Goal: Information Seeking & Learning: Learn about a topic

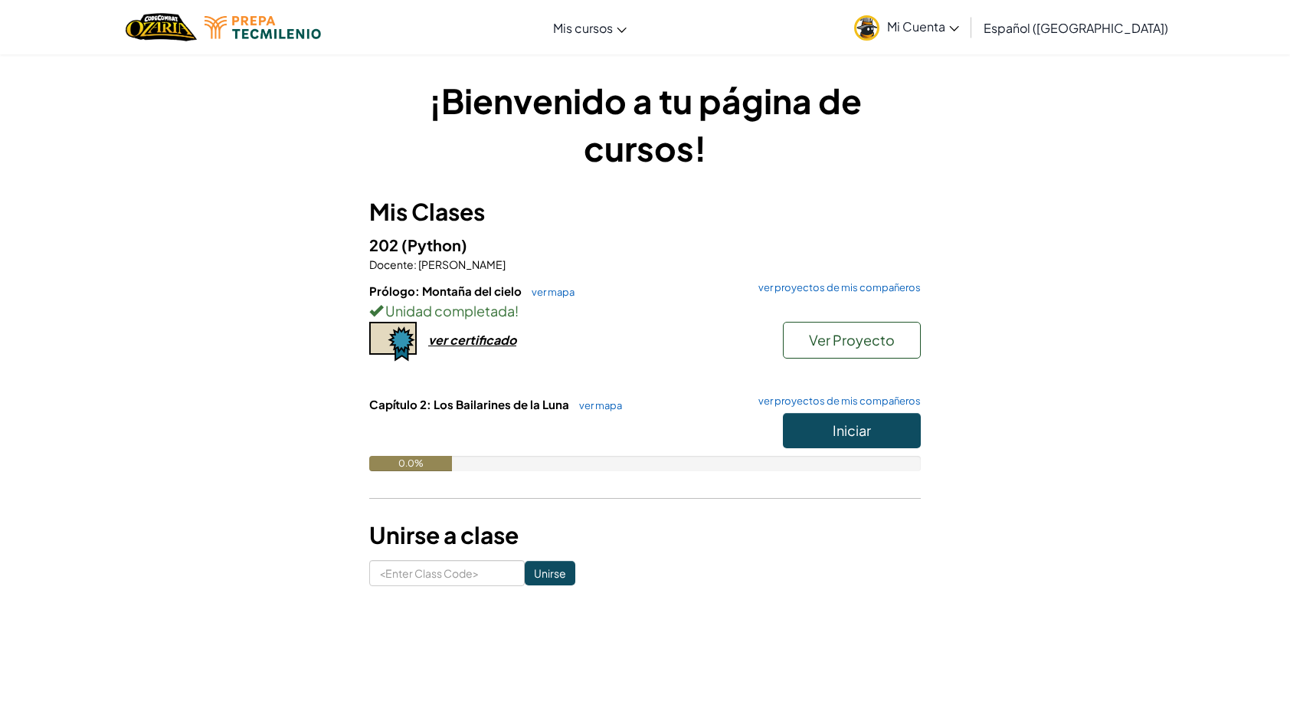
drag, startPoint x: 0, startPoint y: 0, endPoint x: 504, endPoint y: 398, distance: 641.9
click at [504, 398] on span "Capítulo 2: Los Bailarines de la Luna" at bounding box center [470, 404] width 202 height 15
click at [665, 320] on div "Unidad completada !" at bounding box center [644, 310] width 551 height 22
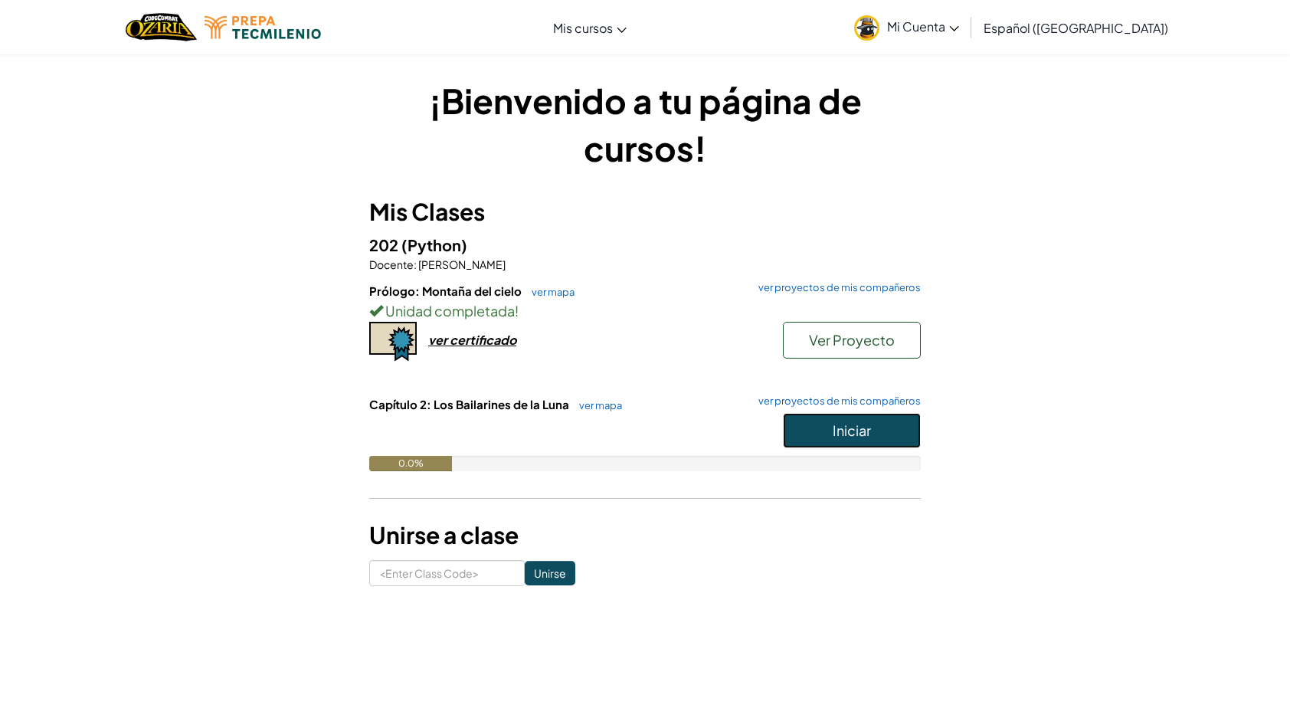
click at [890, 426] on button "Iniciar" at bounding box center [852, 430] width 138 height 35
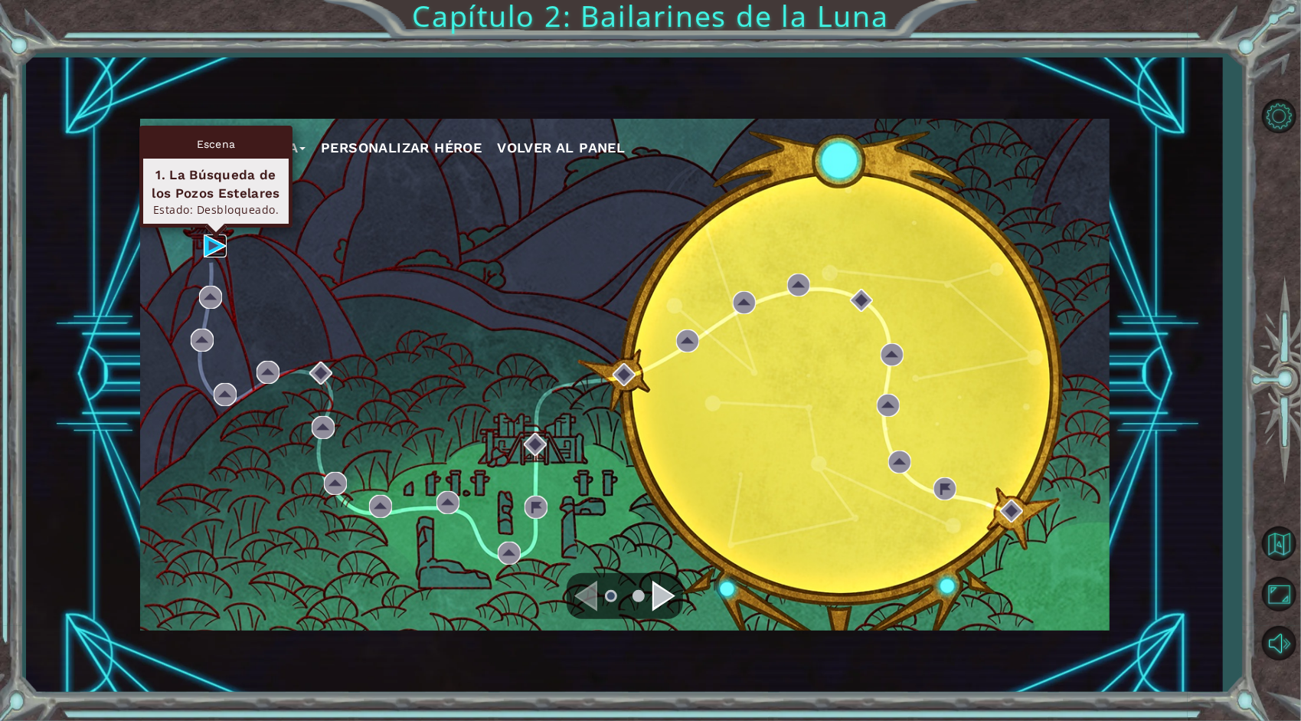
click at [218, 243] on img at bounding box center [215, 245] width 23 height 23
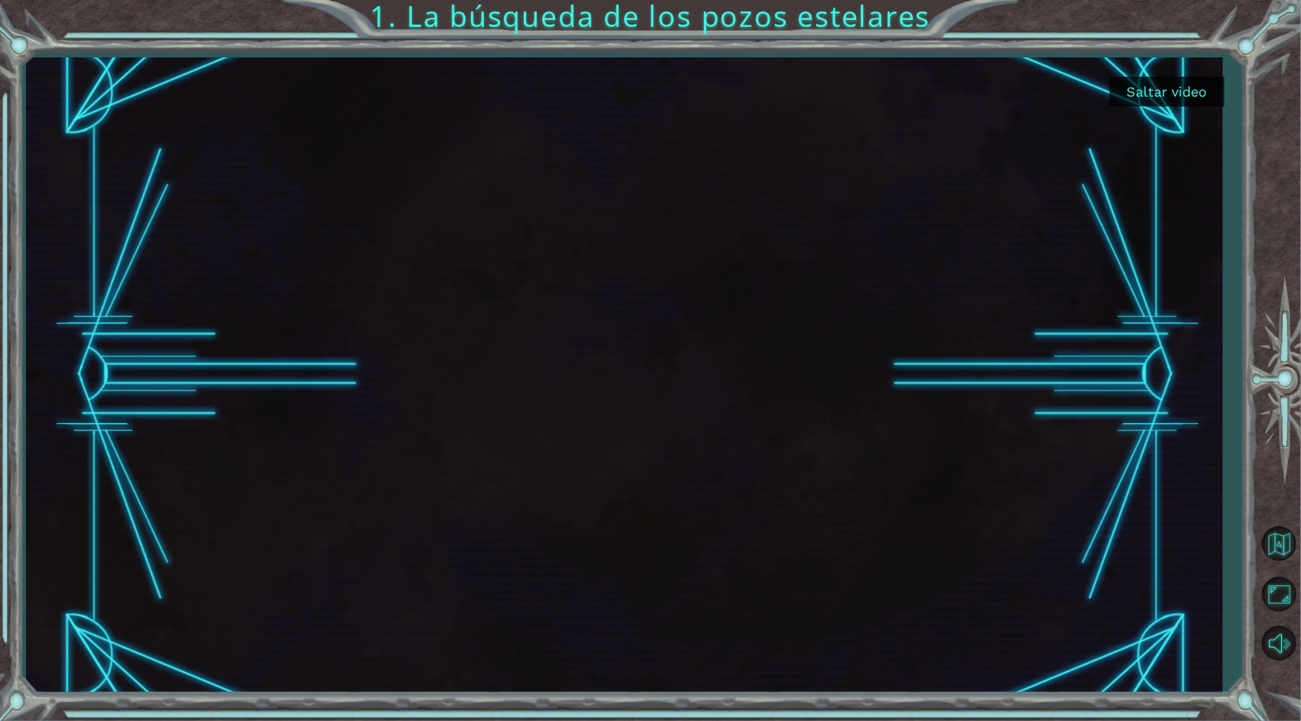
click at [1161, 97] on button "Saltar video" at bounding box center [1167, 92] width 115 height 30
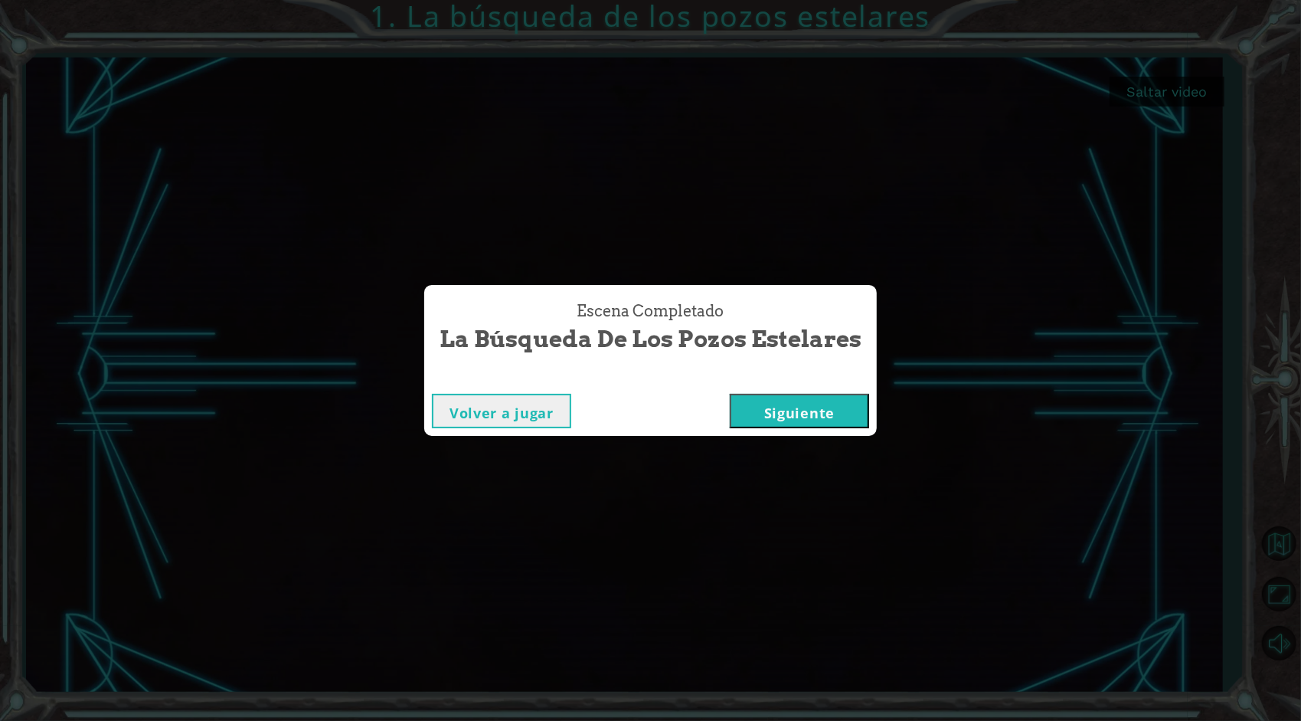
click at [812, 408] on button "Siguiente" at bounding box center [799, 411] width 139 height 34
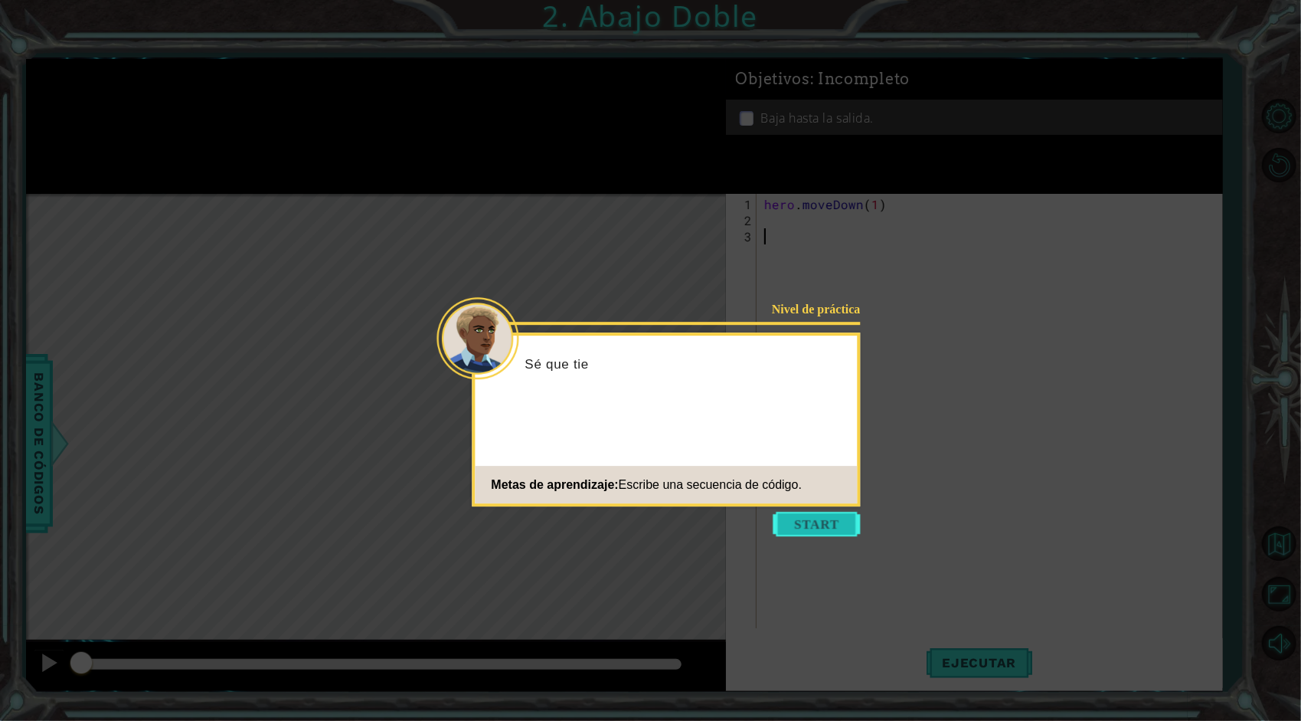
click at [823, 516] on button "Start" at bounding box center [817, 524] width 87 height 25
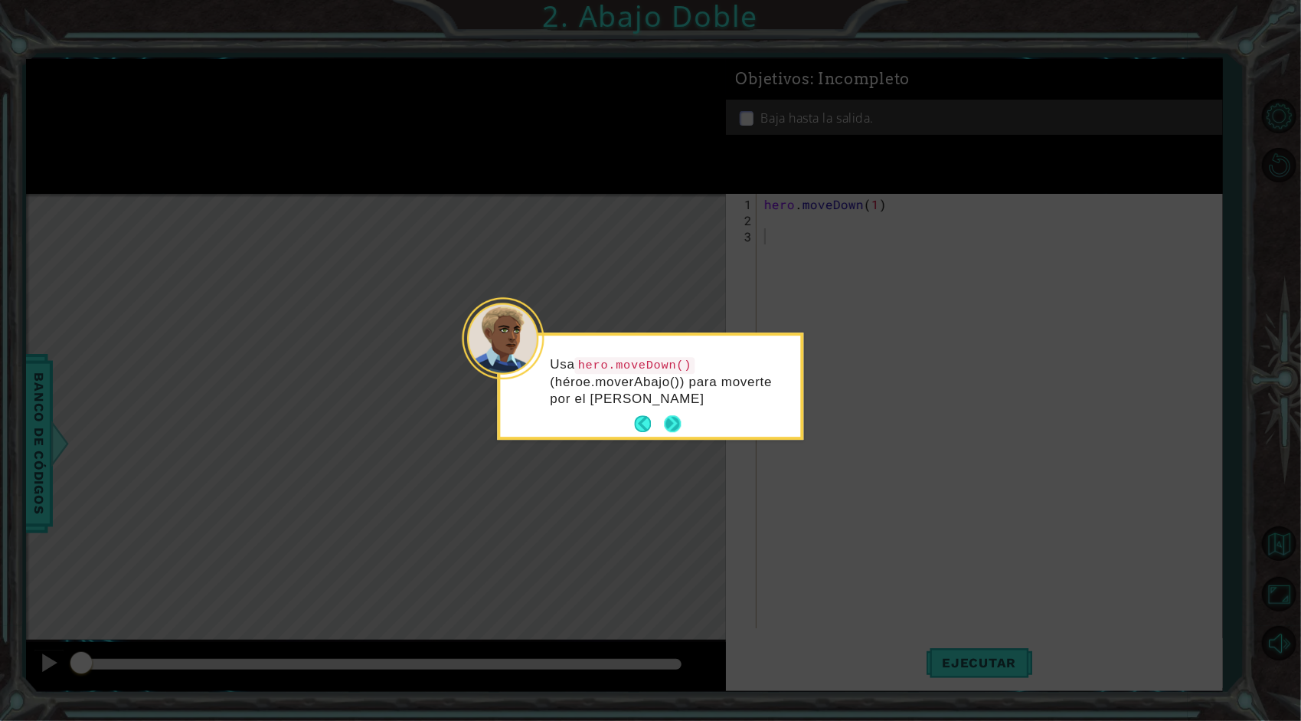
click at [674, 417] on button "Next" at bounding box center [673, 424] width 18 height 18
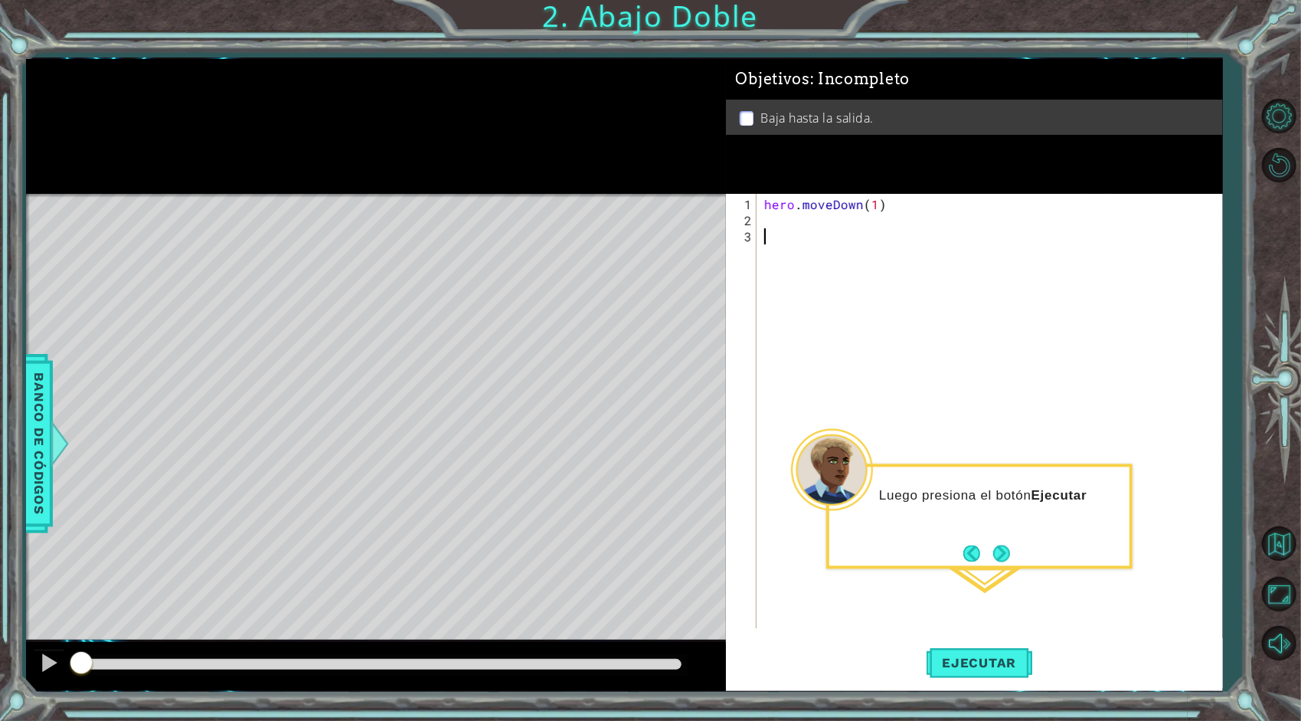
click at [1002, 551] on button "Next" at bounding box center [1001, 553] width 28 height 28
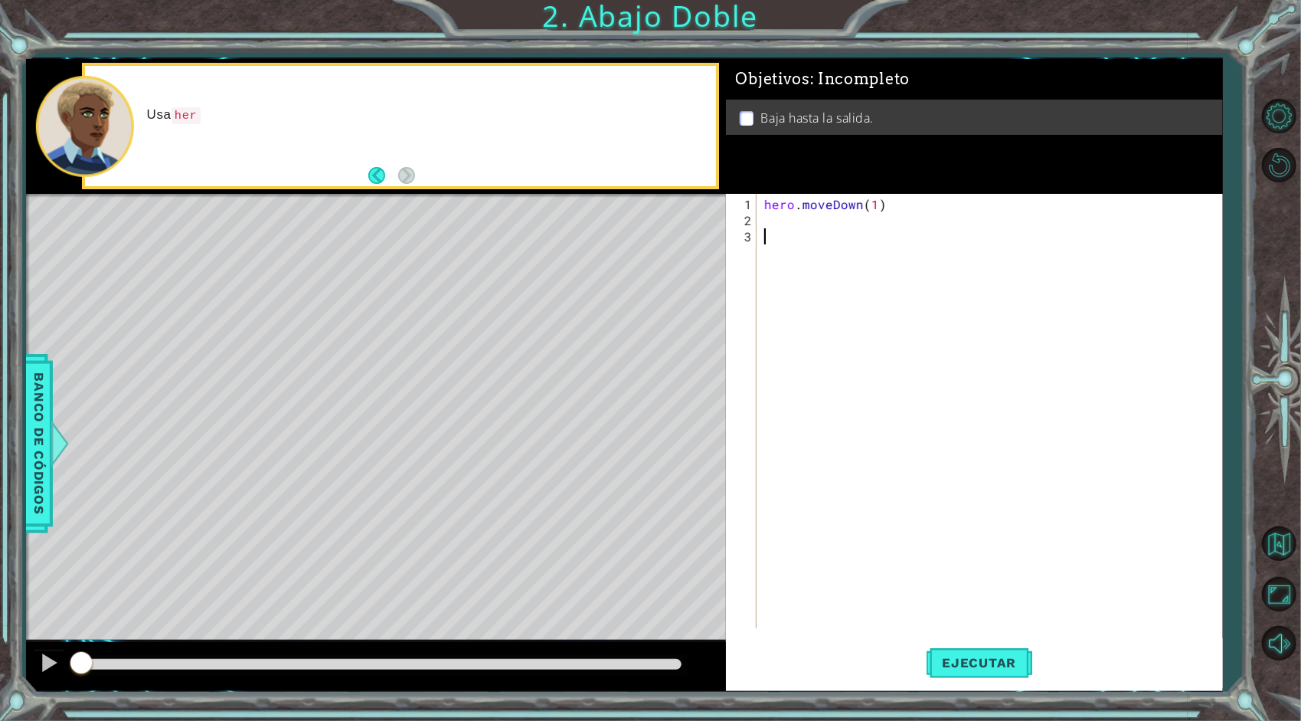
click at [1002, 544] on div "hero . moveDown ( 1 )" at bounding box center [993, 429] width 465 height 466
type textarea "h"
click at [788, 224] on div "hero . moveDown ( 1 )" at bounding box center [993, 429] width 465 height 466
click at [872, 227] on div "hero . moveDown ( 1 ) hero . moveDown ( )" at bounding box center [993, 429] width 465 height 466
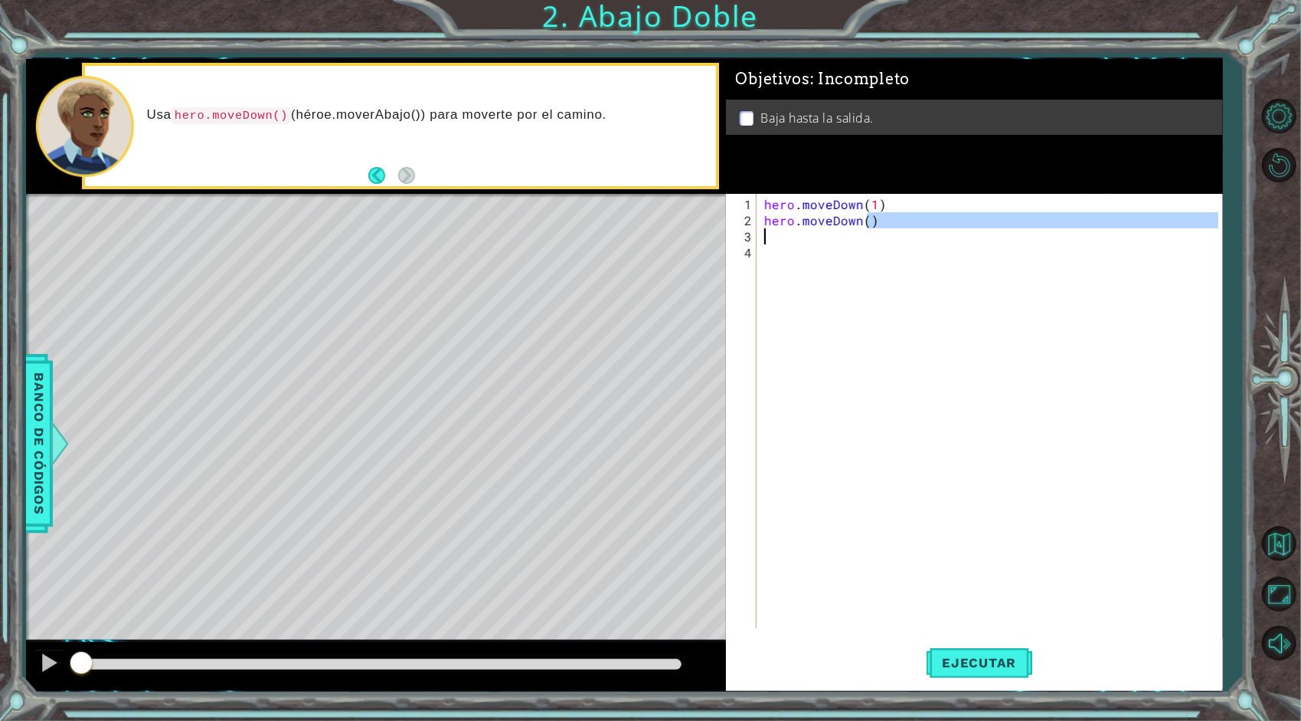
click at [865, 223] on div "hero . moveDown ( 1 ) hero . moveDown ( )" at bounding box center [993, 429] width 465 height 466
type textarea "hero.moveDown(1)"
click at [966, 670] on span "Ejecutar" at bounding box center [979, 662] width 105 height 15
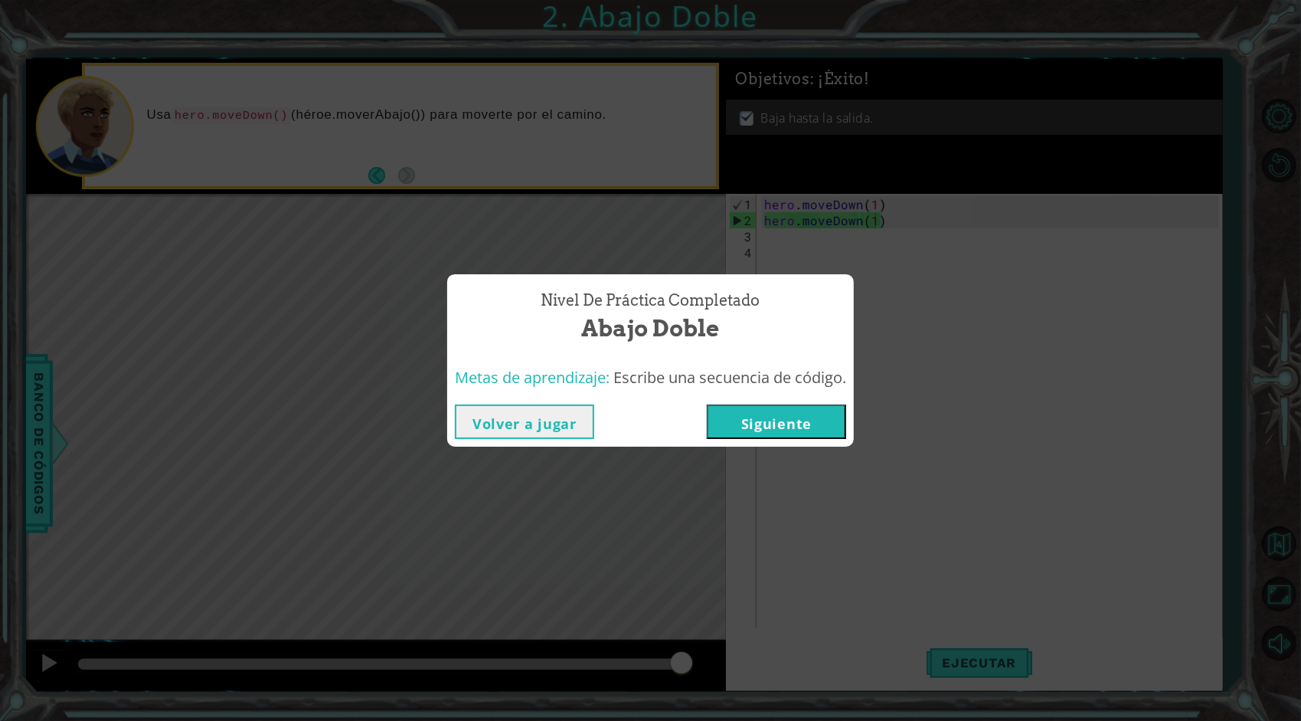
click at [772, 415] on button "Siguiente" at bounding box center [776, 421] width 139 height 34
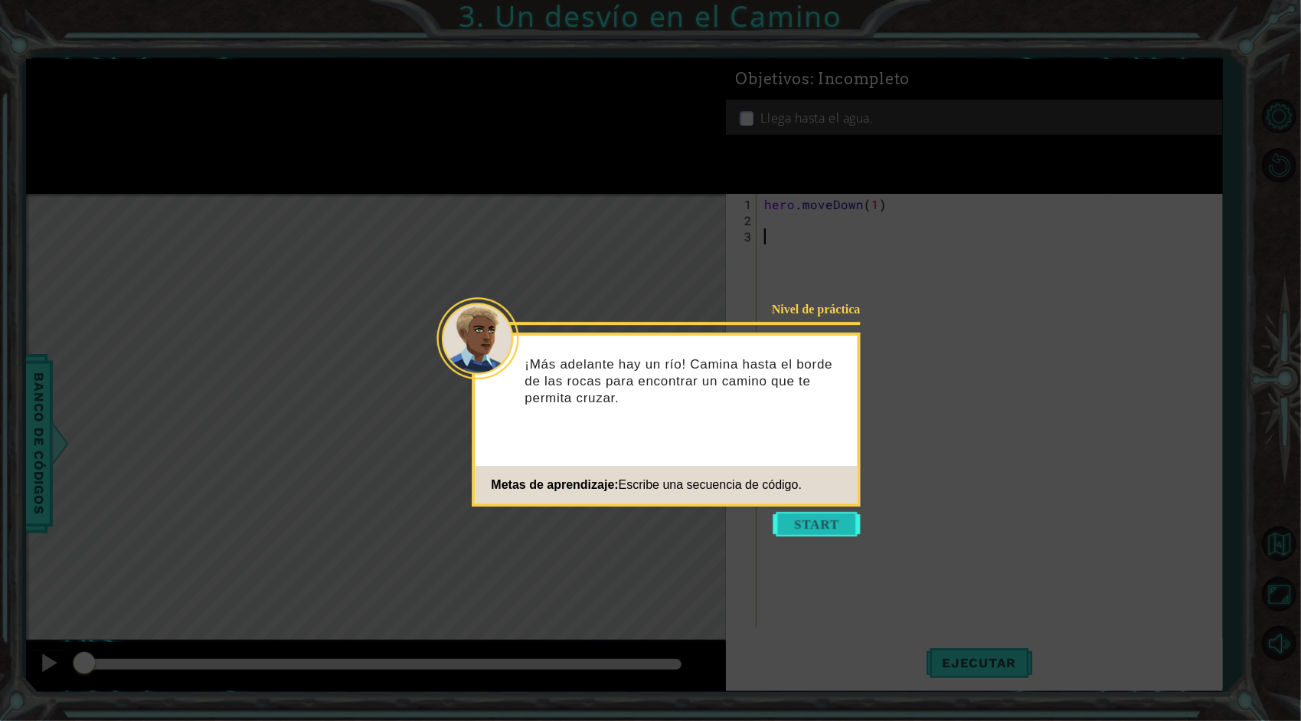
click at [840, 525] on button "Start" at bounding box center [817, 524] width 87 height 25
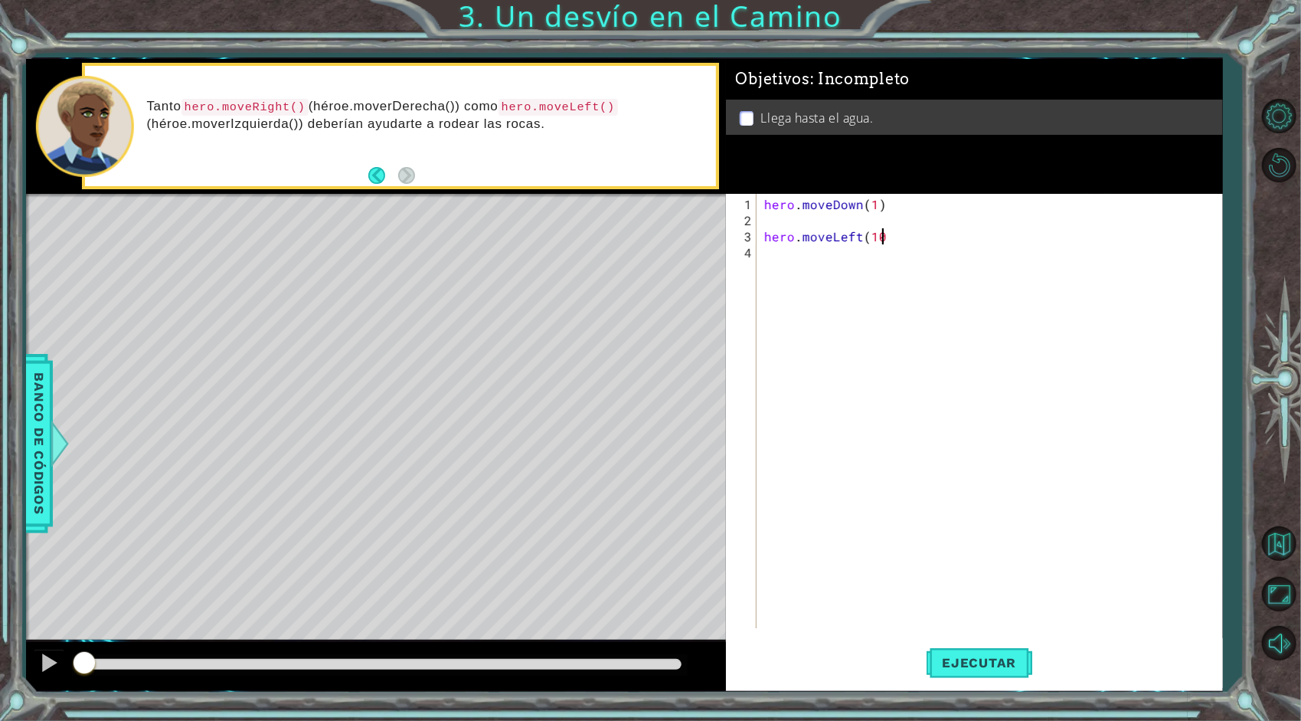
scroll to position [0, 6]
type textarea "hero.moveLeft(1)"
type textarea "hero.moveDown(1)"
click at [1017, 674] on button "Ejecutar" at bounding box center [979, 663] width 105 height 50
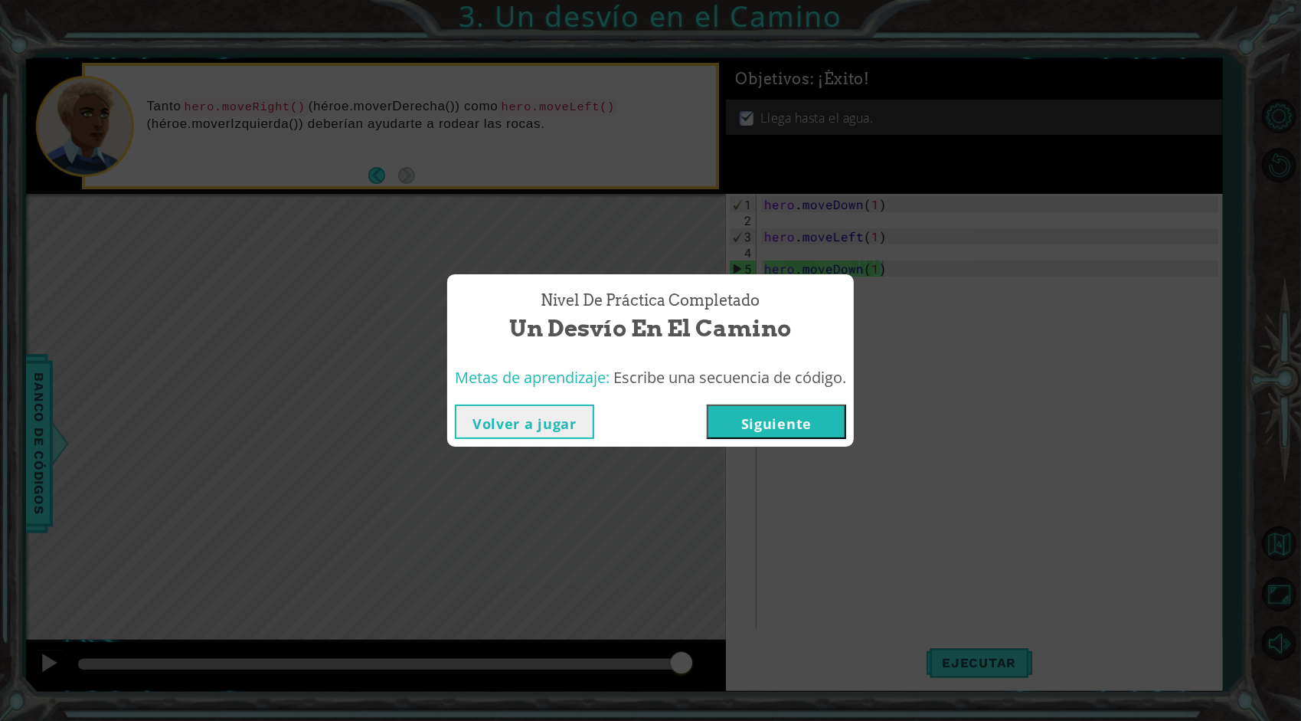
click at [792, 421] on button "Siguiente" at bounding box center [776, 421] width 139 height 34
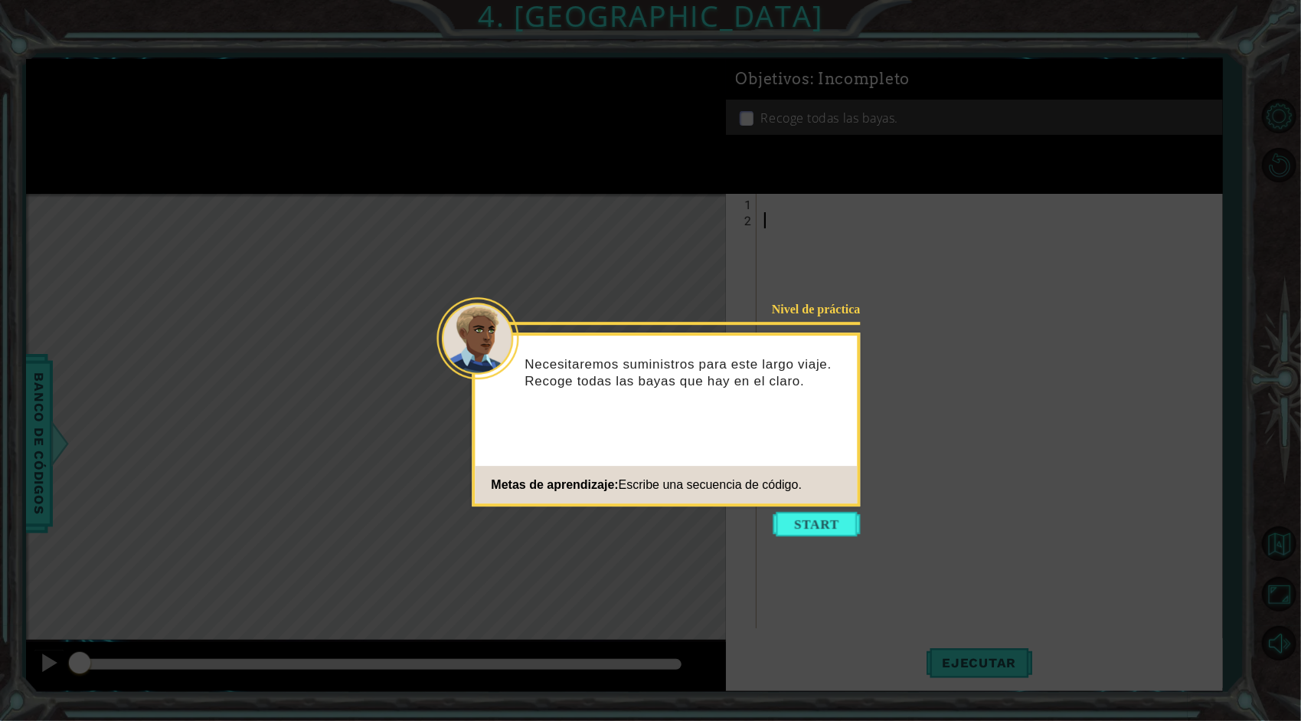
click at [803, 508] on icon at bounding box center [650, 360] width 1301 height 721
click at [814, 521] on button "Start" at bounding box center [817, 524] width 87 height 25
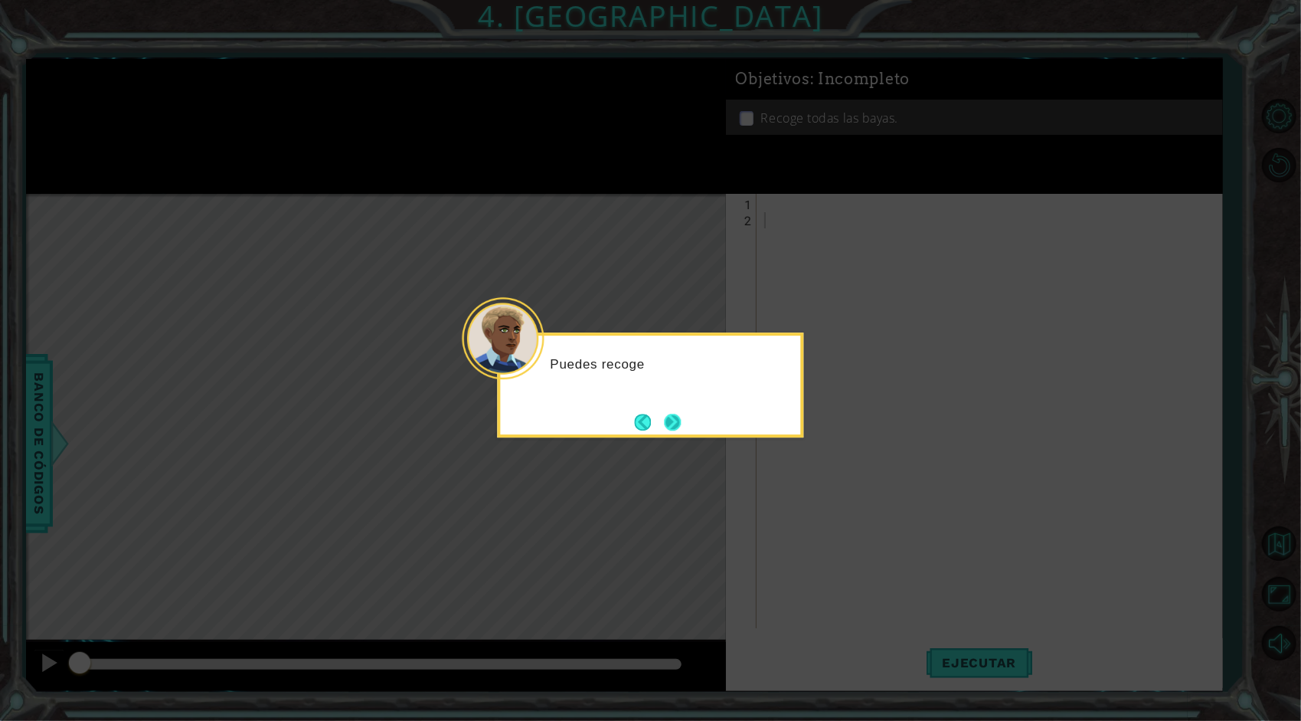
click at [676, 432] on button "Next" at bounding box center [673, 422] width 23 height 23
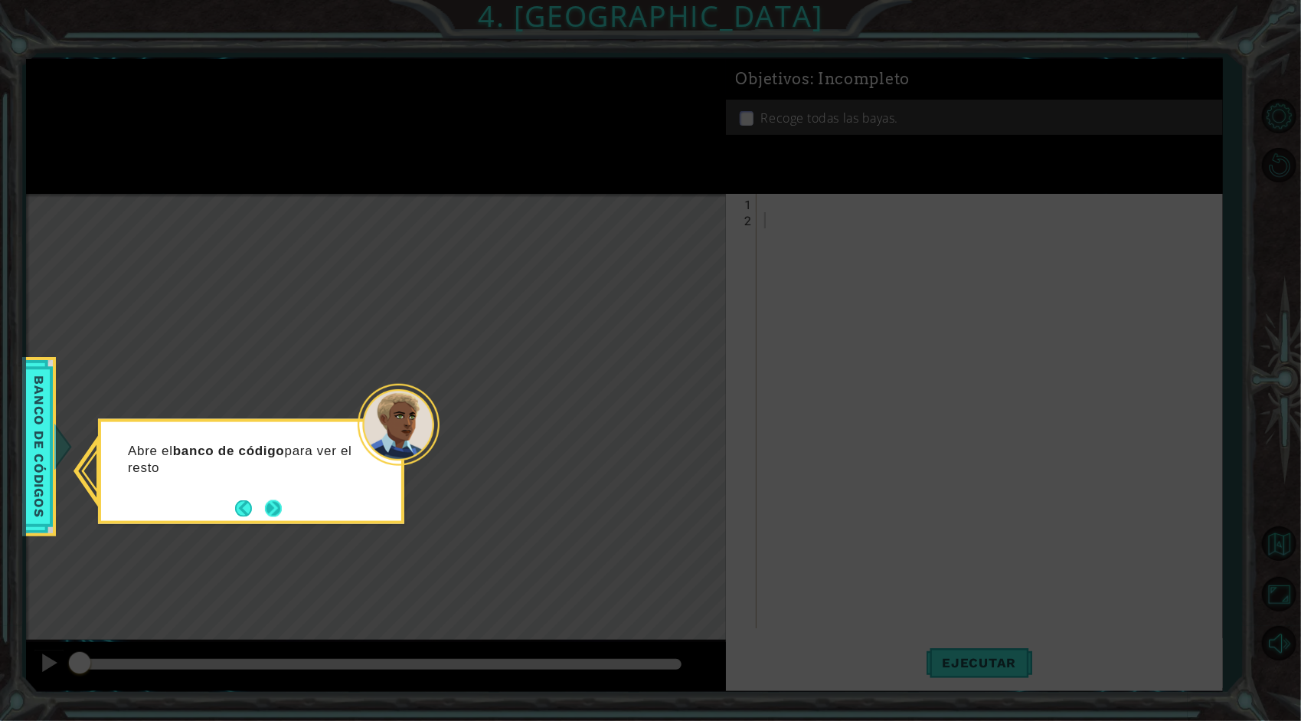
click at [267, 515] on button "Next" at bounding box center [273, 508] width 28 height 28
click at [276, 503] on button "Next" at bounding box center [274, 508] width 18 height 18
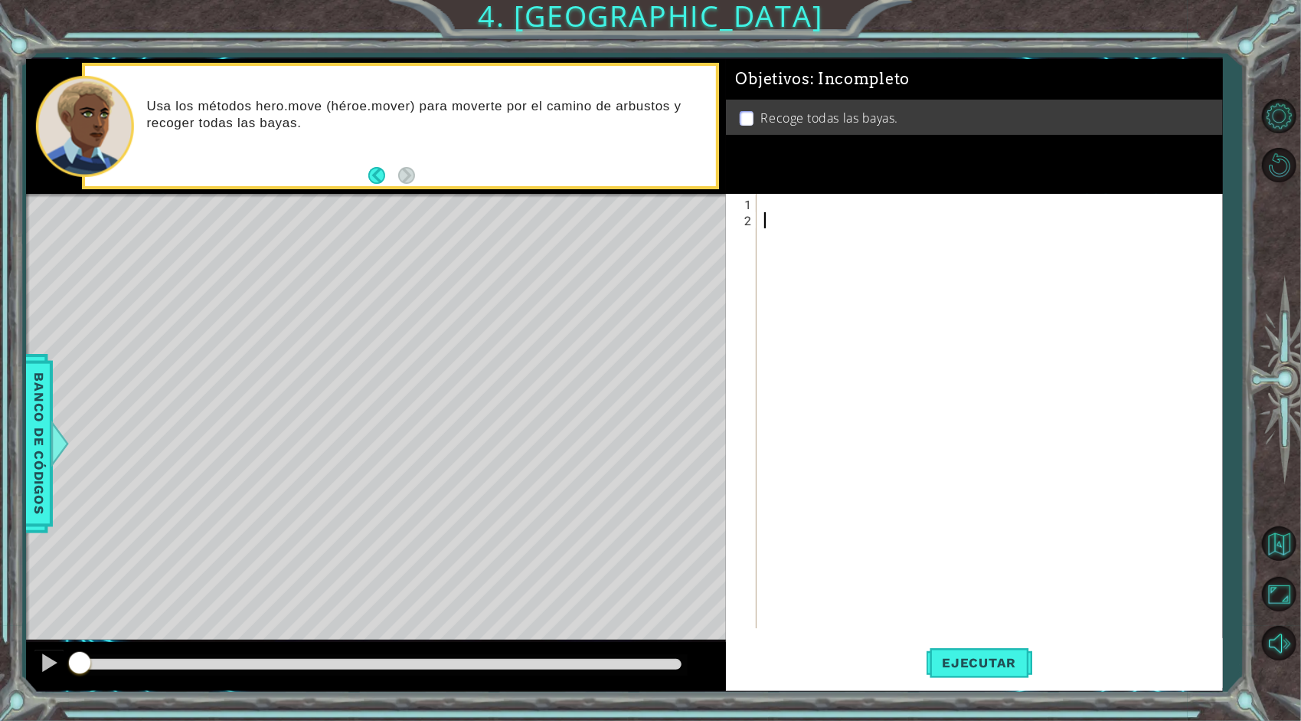
click at [815, 202] on div at bounding box center [993, 429] width 465 height 466
type textarea "hero.moveLeft()"
click at [1000, 676] on button "Ejecutar" at bounding box center [979, 663] width 105 height 50
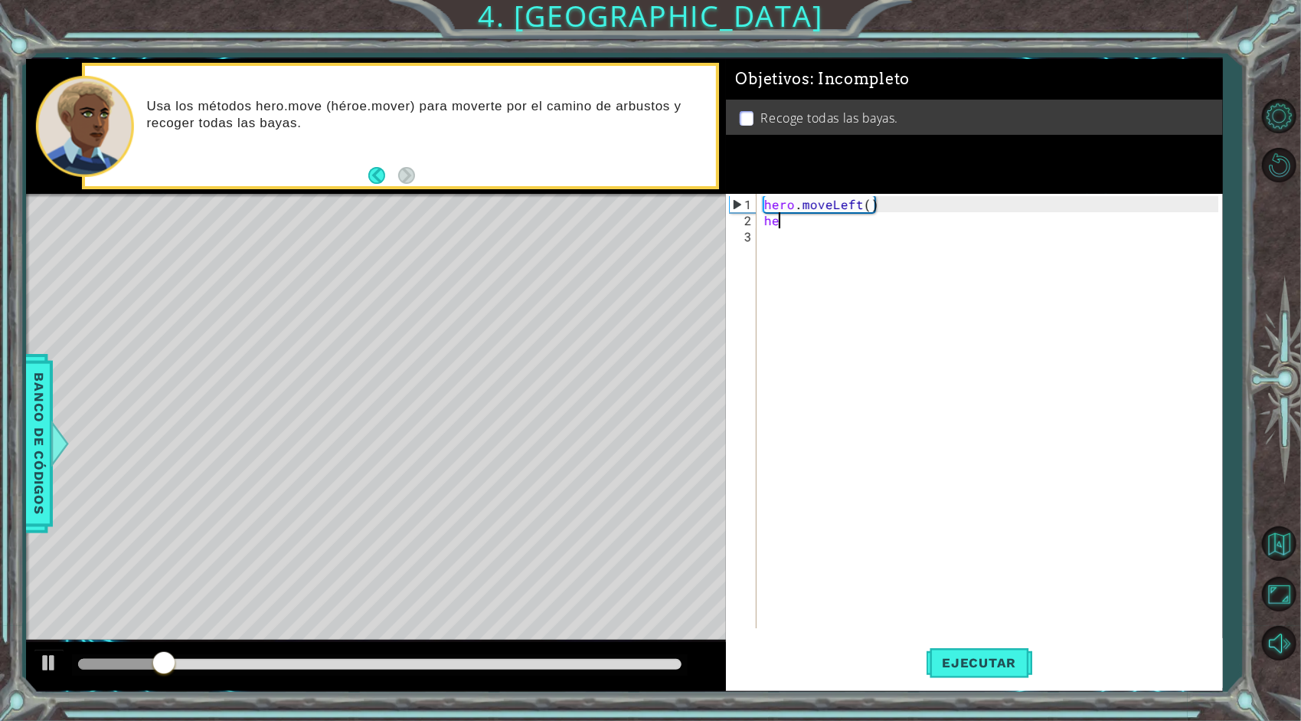
scroll to position [0, 0]
type textarea "h"
type textarea "hero.moveLeft(2)"
type textarea "hero.moveDown(2)"
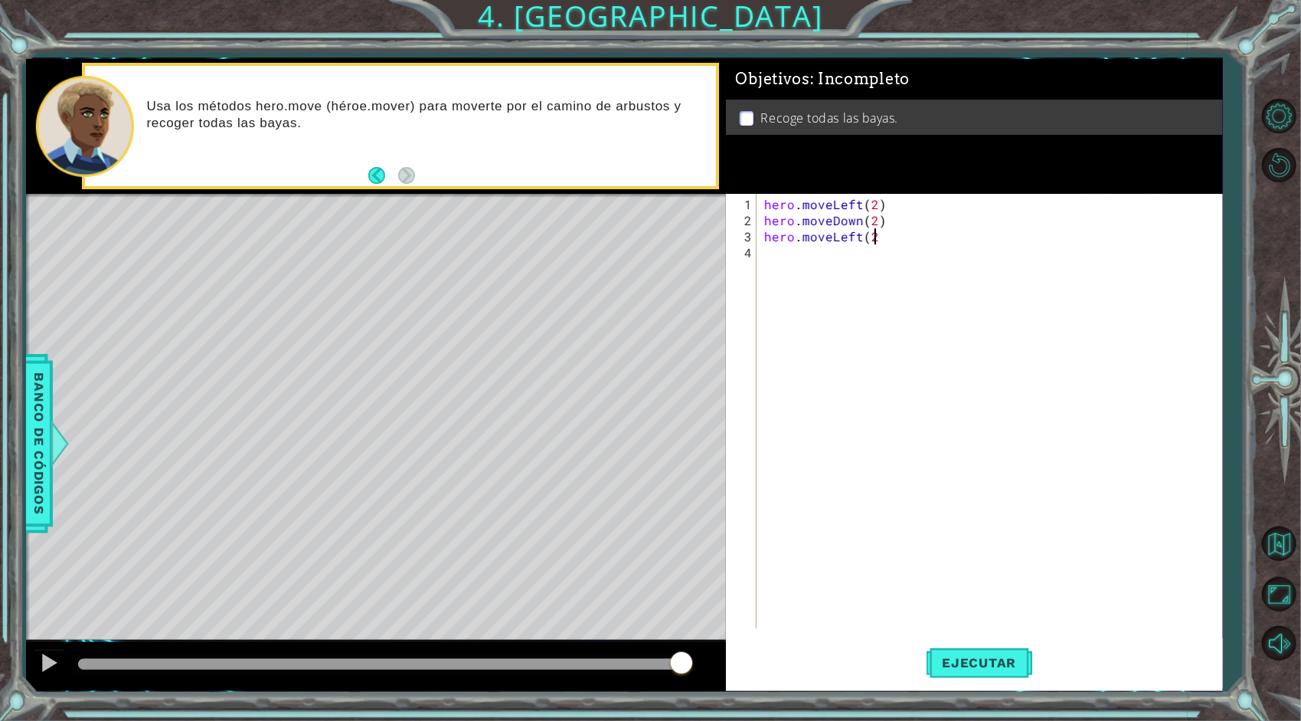
scroll to position [0, 6]
type textarea "hero.moveRight(2)"
type textarea "hero.moveUp(2)"
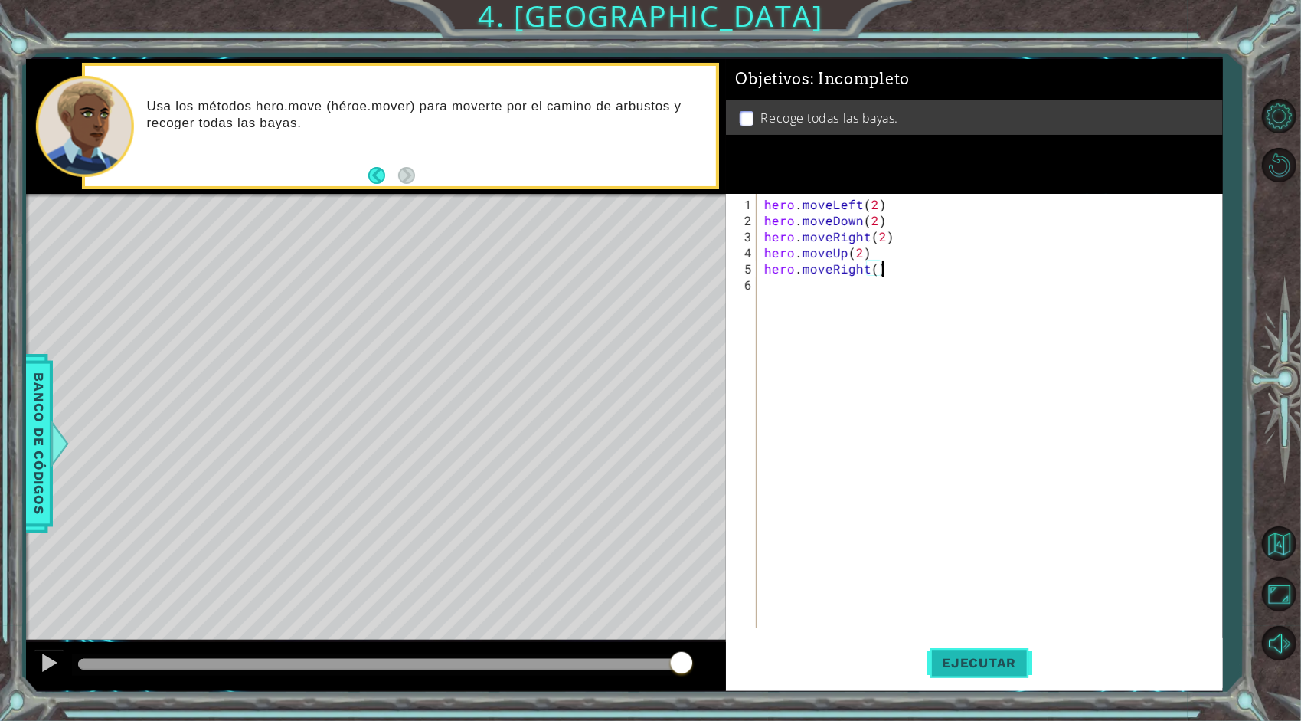
type textarea "hero.moveRight()"
click at [993, 649] on button "Ejecutar" at bounding box center [979, 663] width 105 height 50
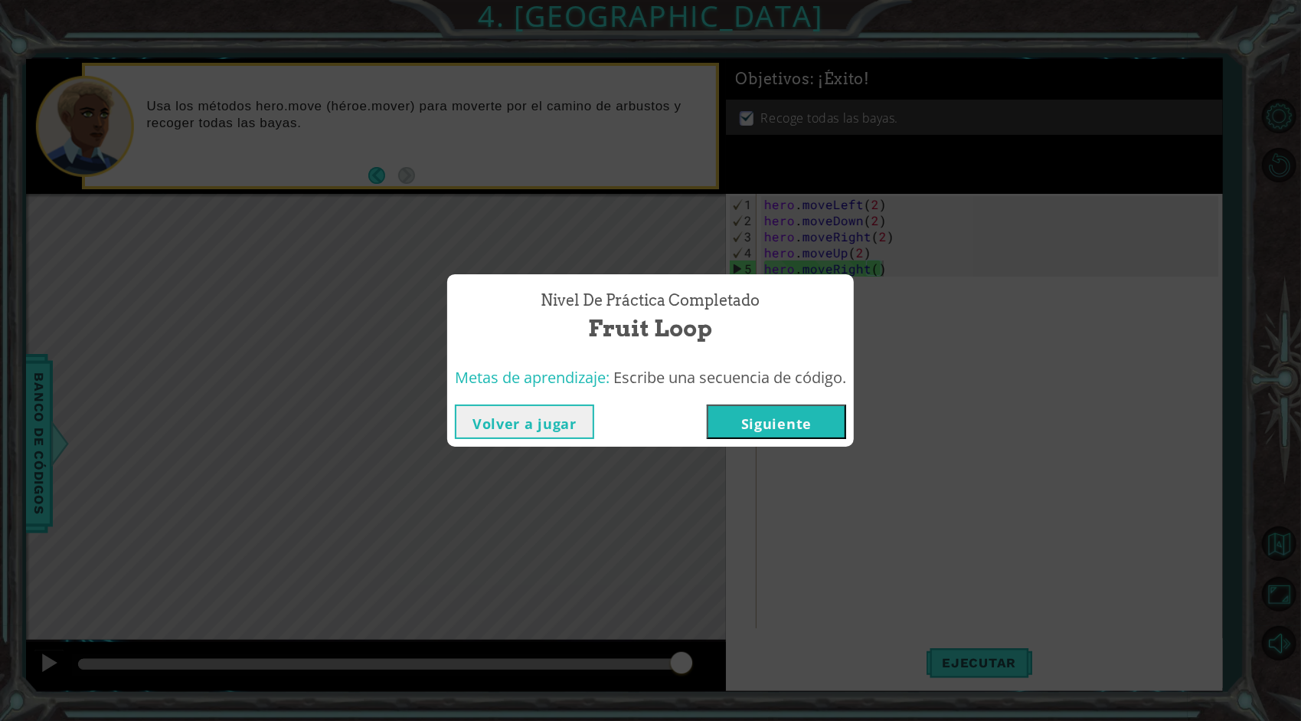
click at [744, 407] on button "Siguiente" at bounding box center [776, 421] width 139 height 34
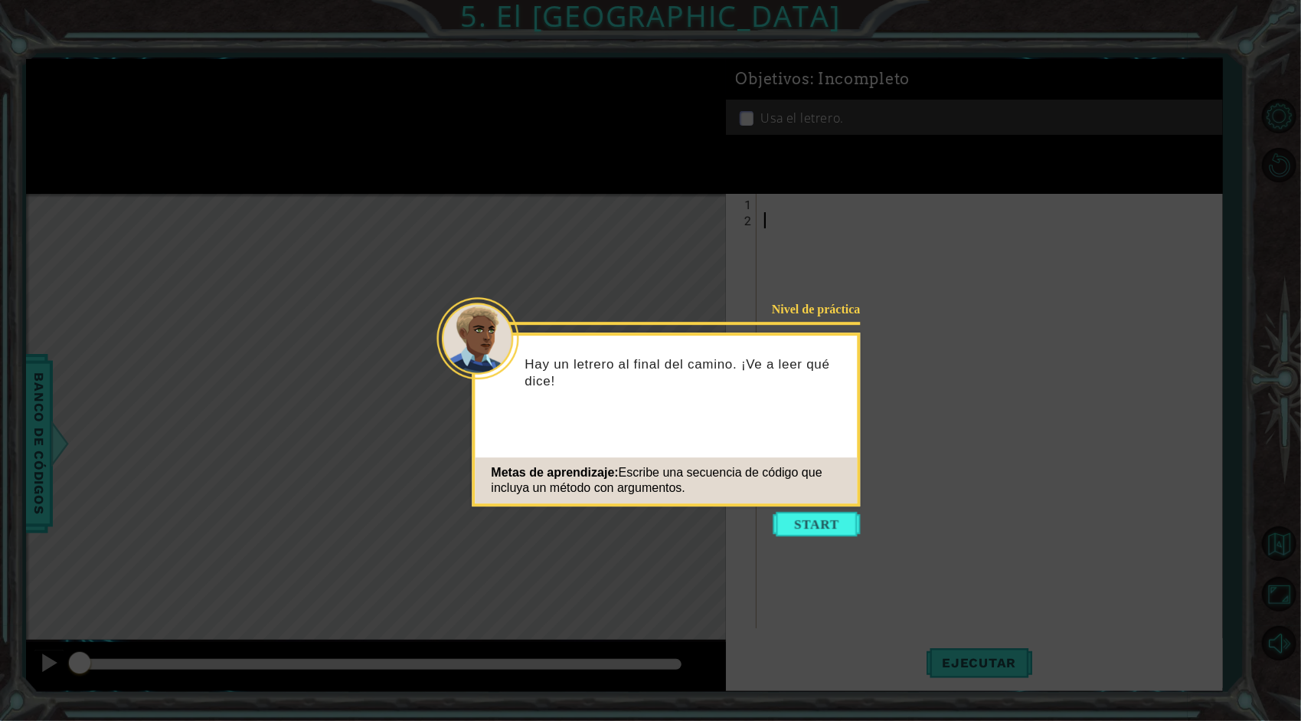
click at [823, 523] on button "Start" at bounding box center [817, 524] width 87 height 25
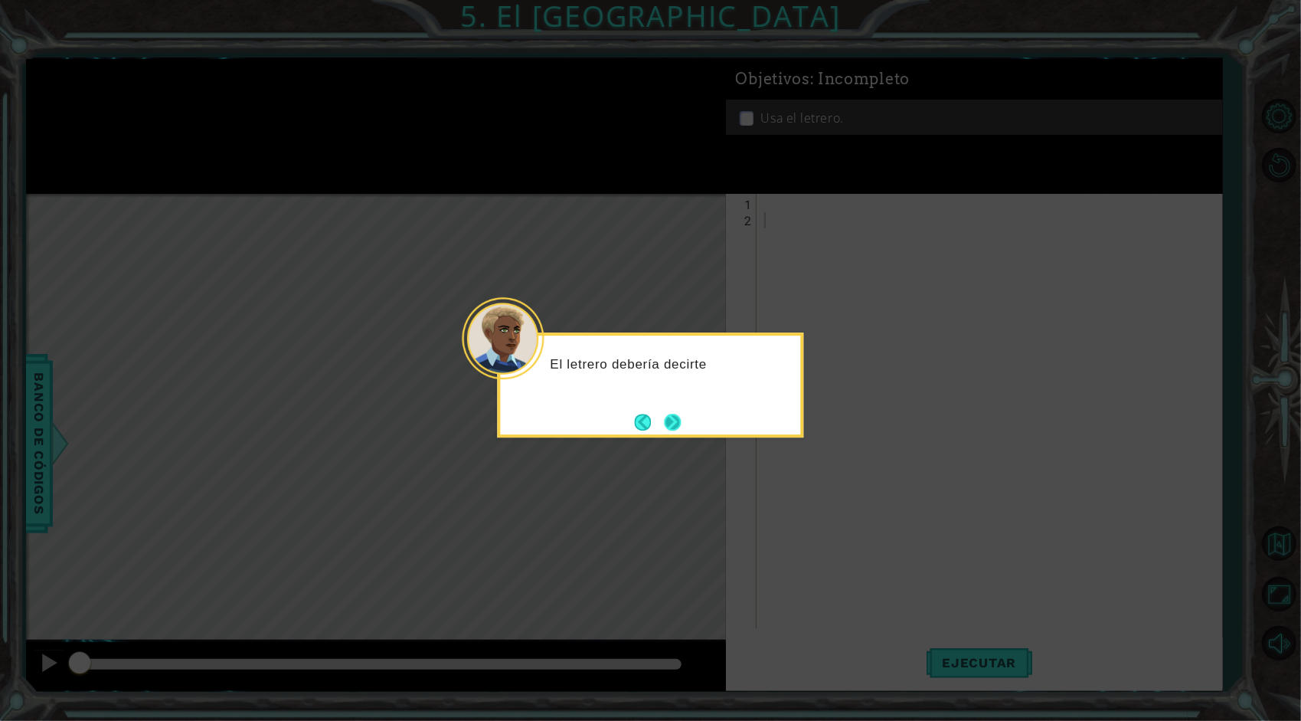
click at [666, 413] on button "Next" at bounding box center [672, 422] width 18 height 18
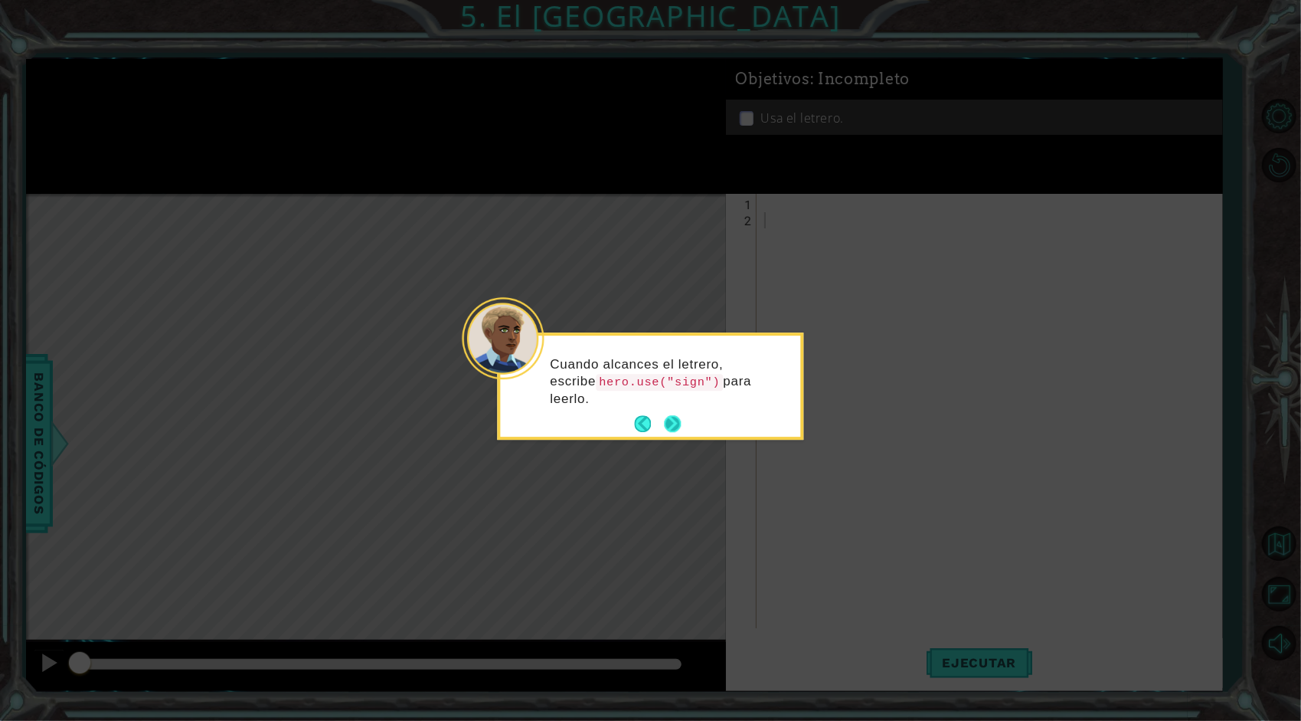
click at [666, 420] on button "Next" at bounding box center [673, 424] width 22 height 22
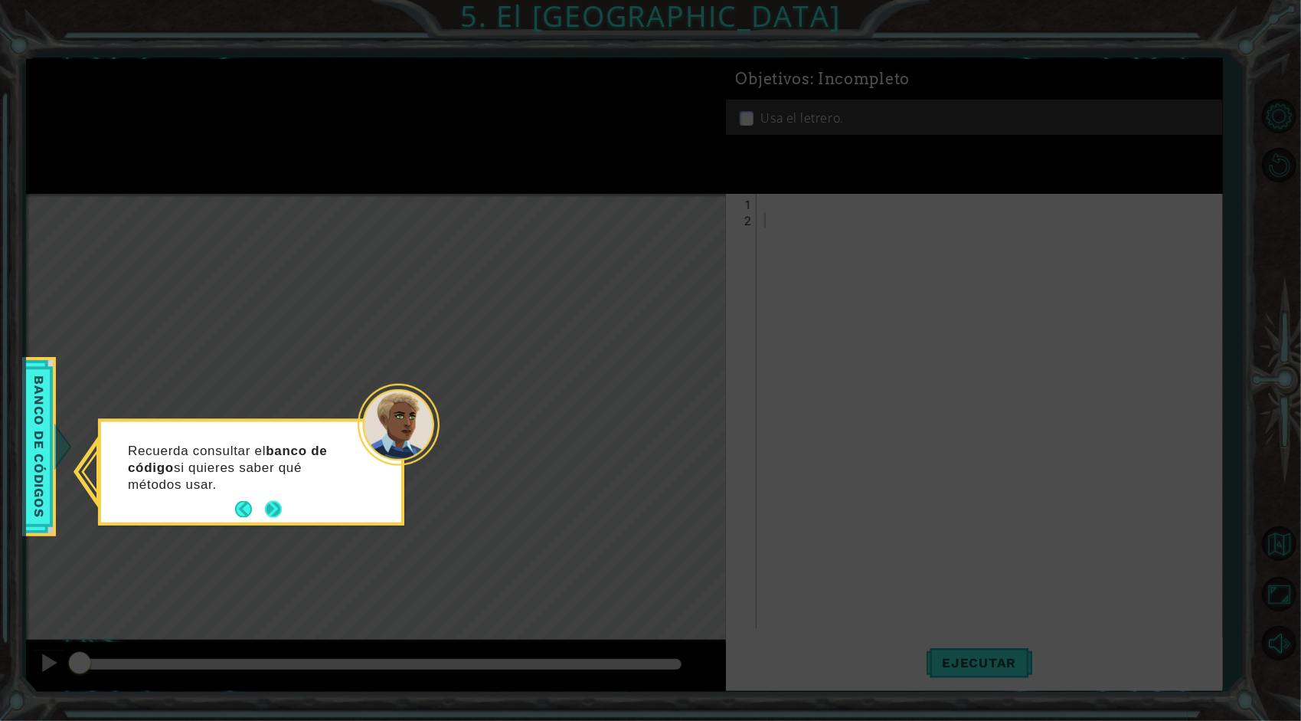
click at [270, 508] on button "Next" at bounding box center [273, 509] width 21 height 21
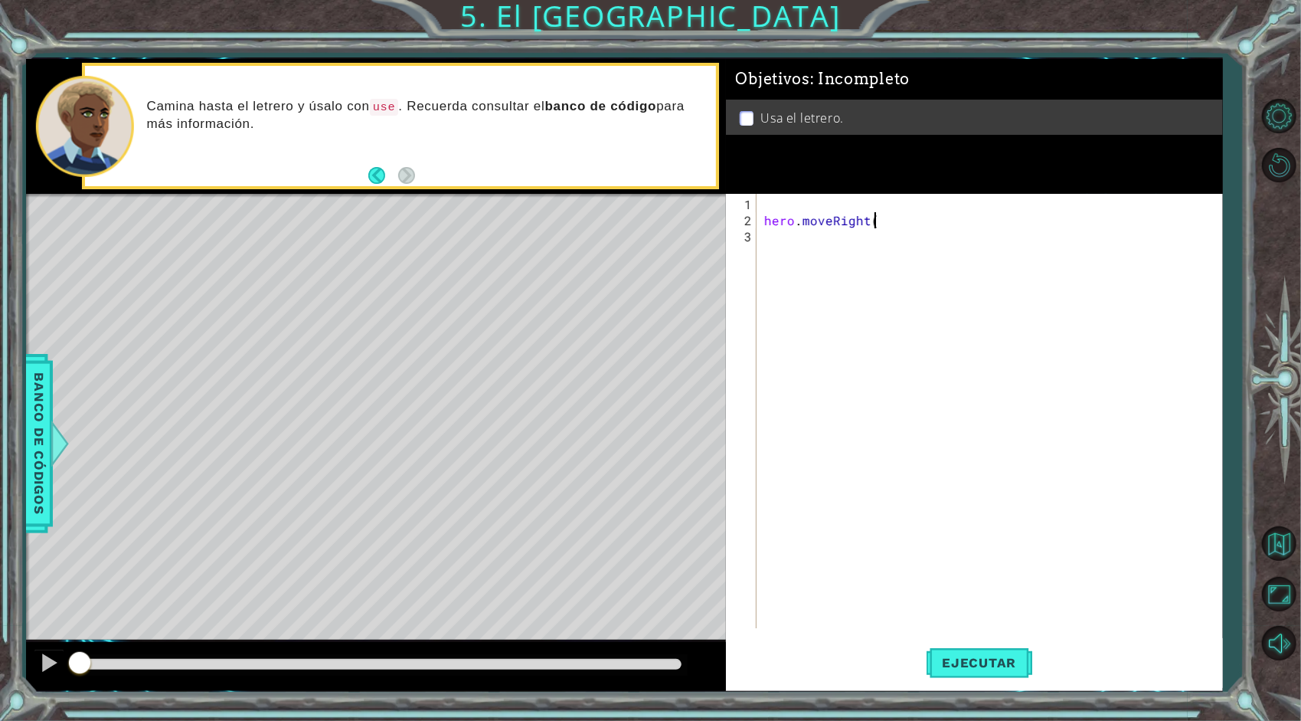
scroll to position [0, 6]
type textarea "hero.moveRight()"
type textarea "hero.moveUp()"
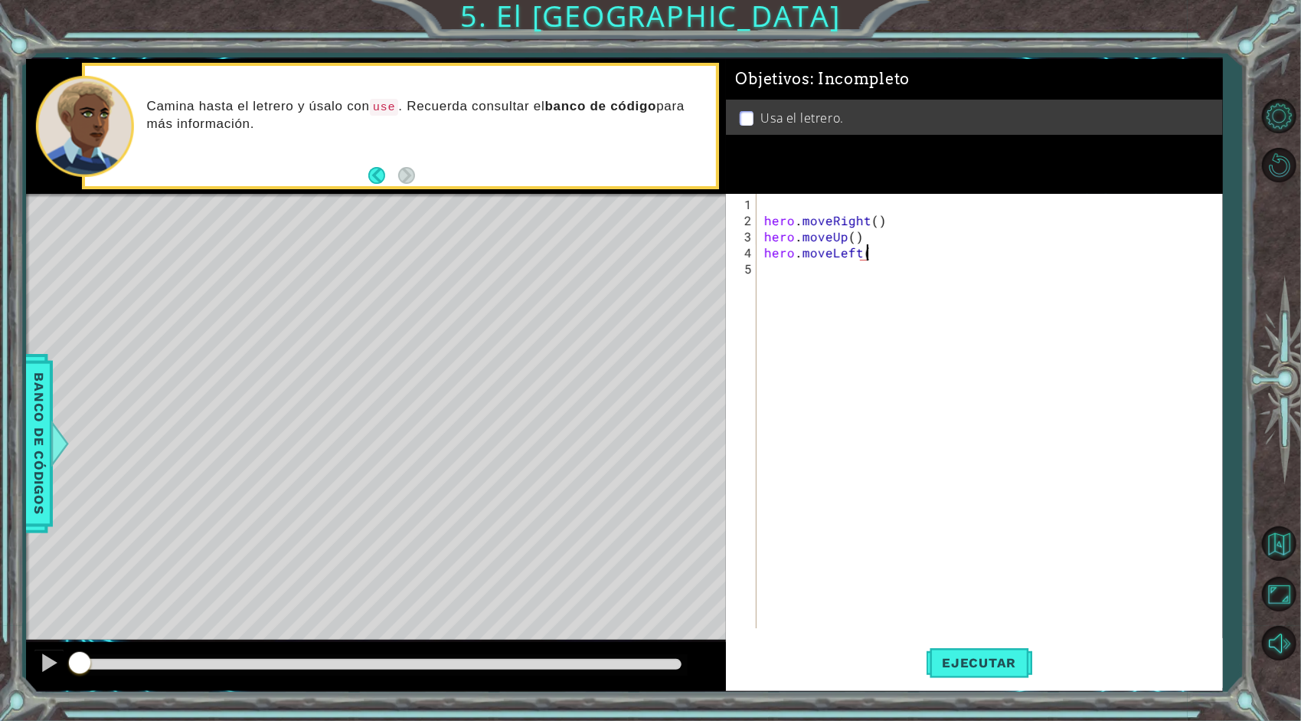
type textarea "hero.moveLeft()"
type textarea "hero.moveUp()"
type textarea "hero.moveRight(2)"
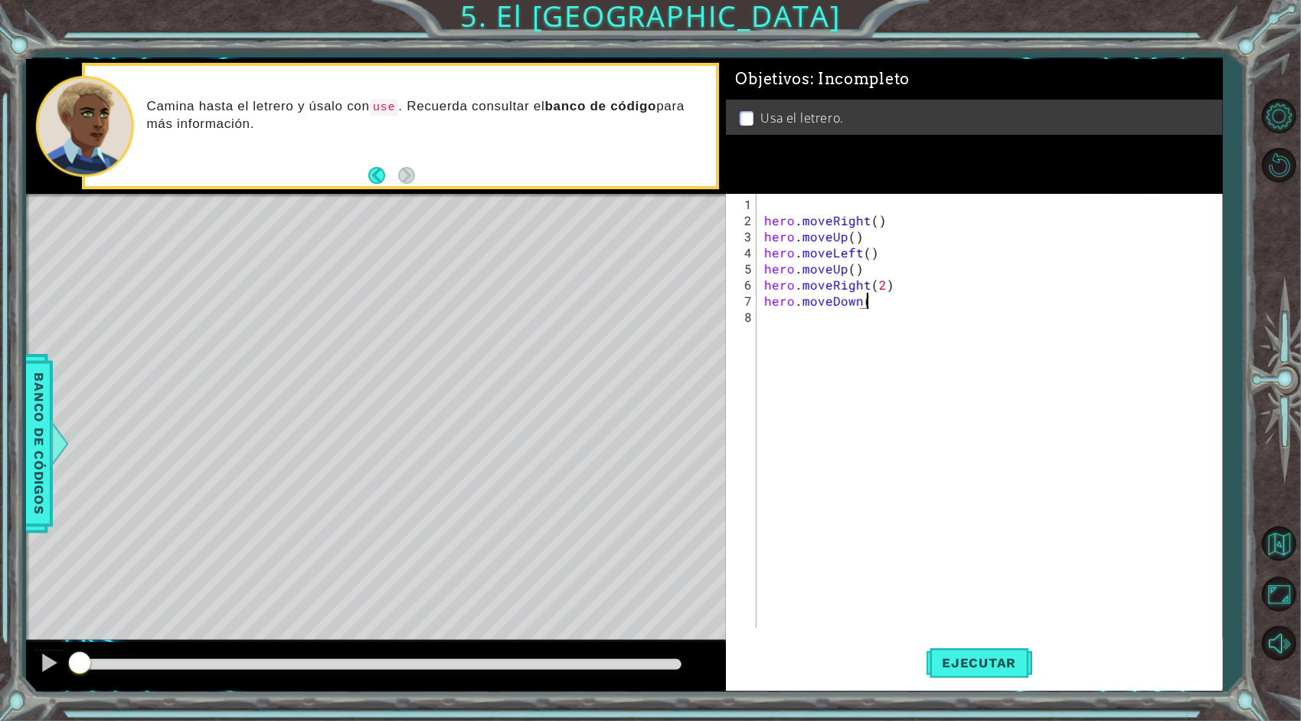
type textarea "hero.moveDown()"
type textarea "hero.use("sign")"
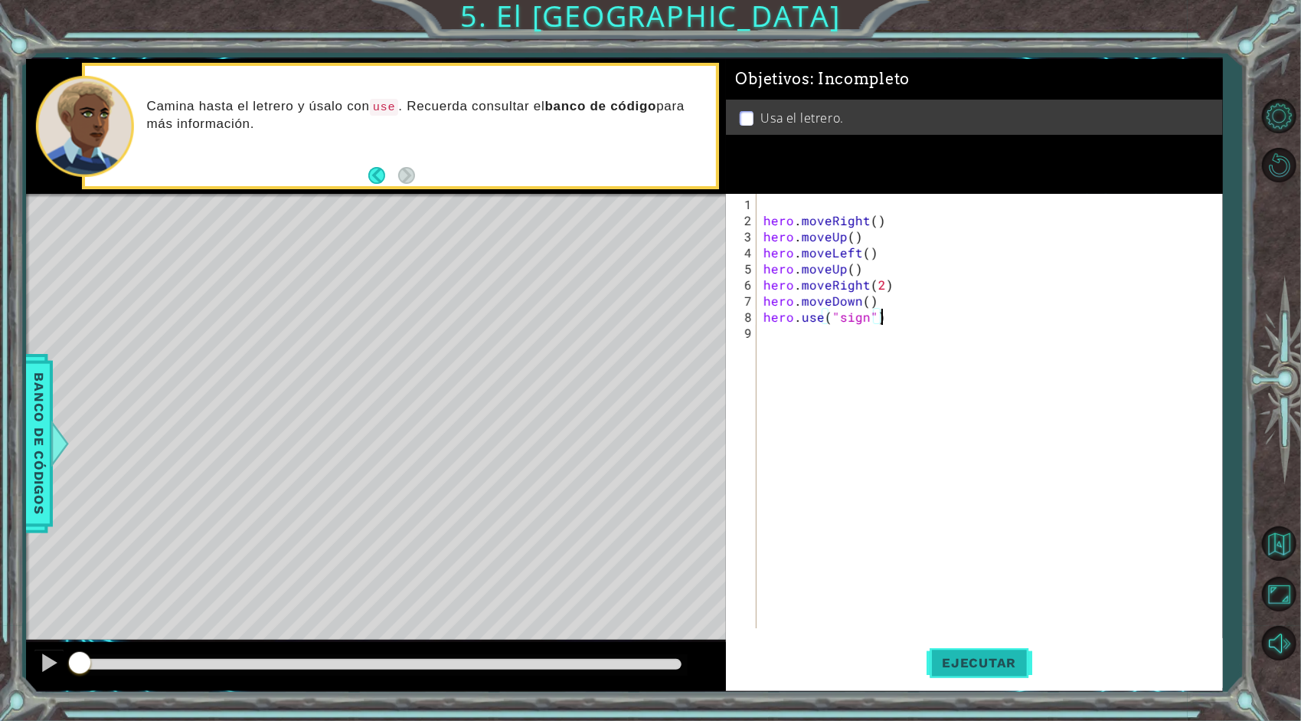
click at [1008, 651] on button "Ejecutar" at bounding box center [979, 663] width 105 height 50
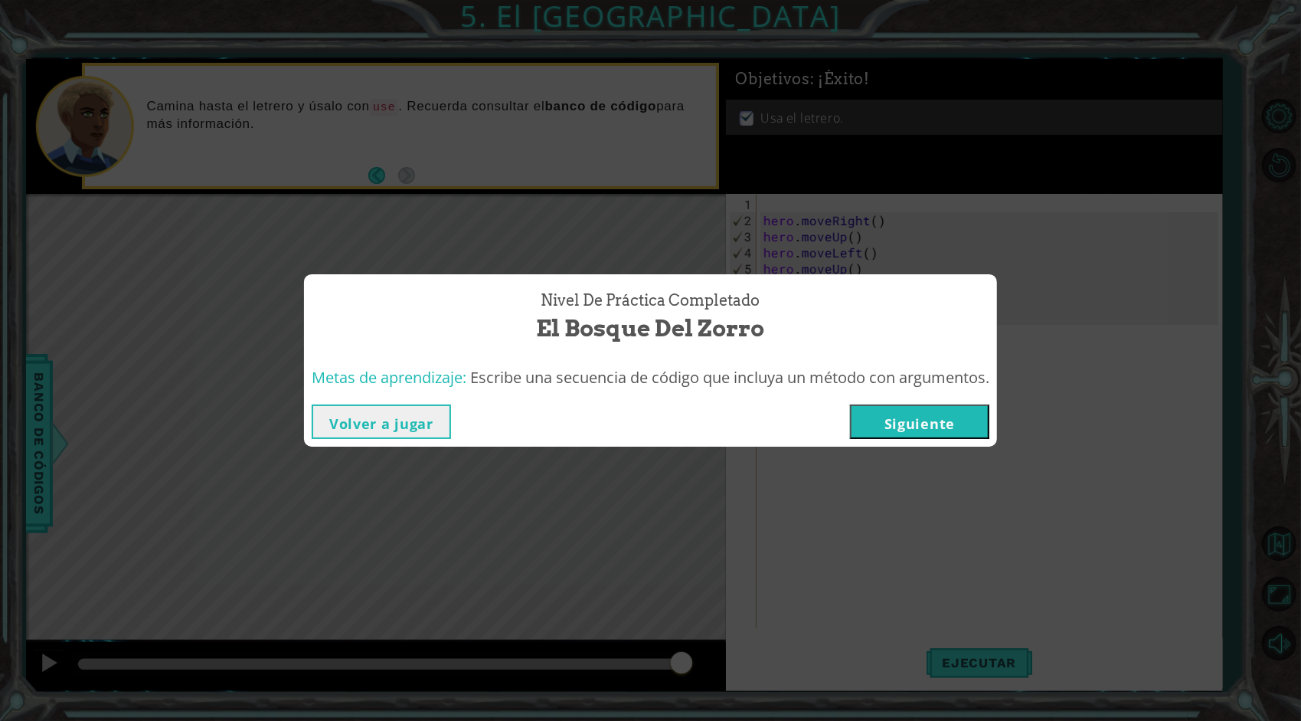
click at [979, 421] on button "Siguiente" at bounding box center [919, 421] width 139 height 34
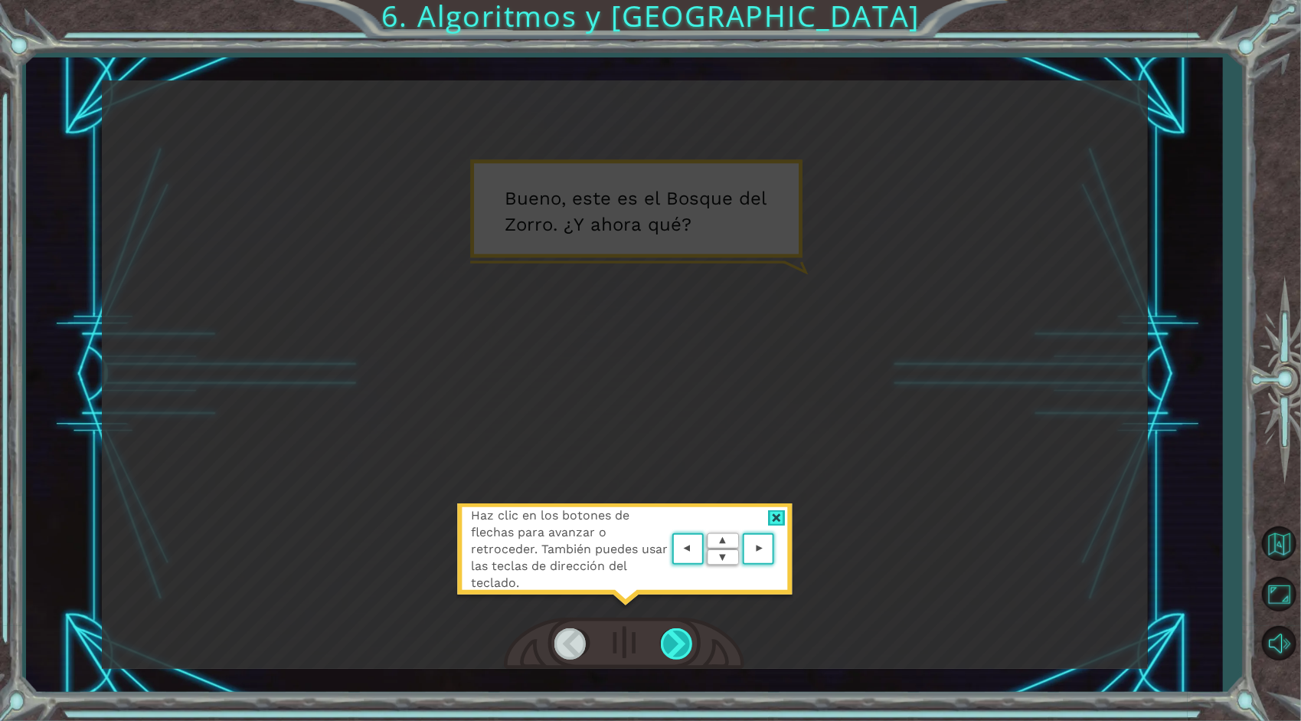
click at [682, 638] on div at bounding box center [678, 643] width 34 height 31
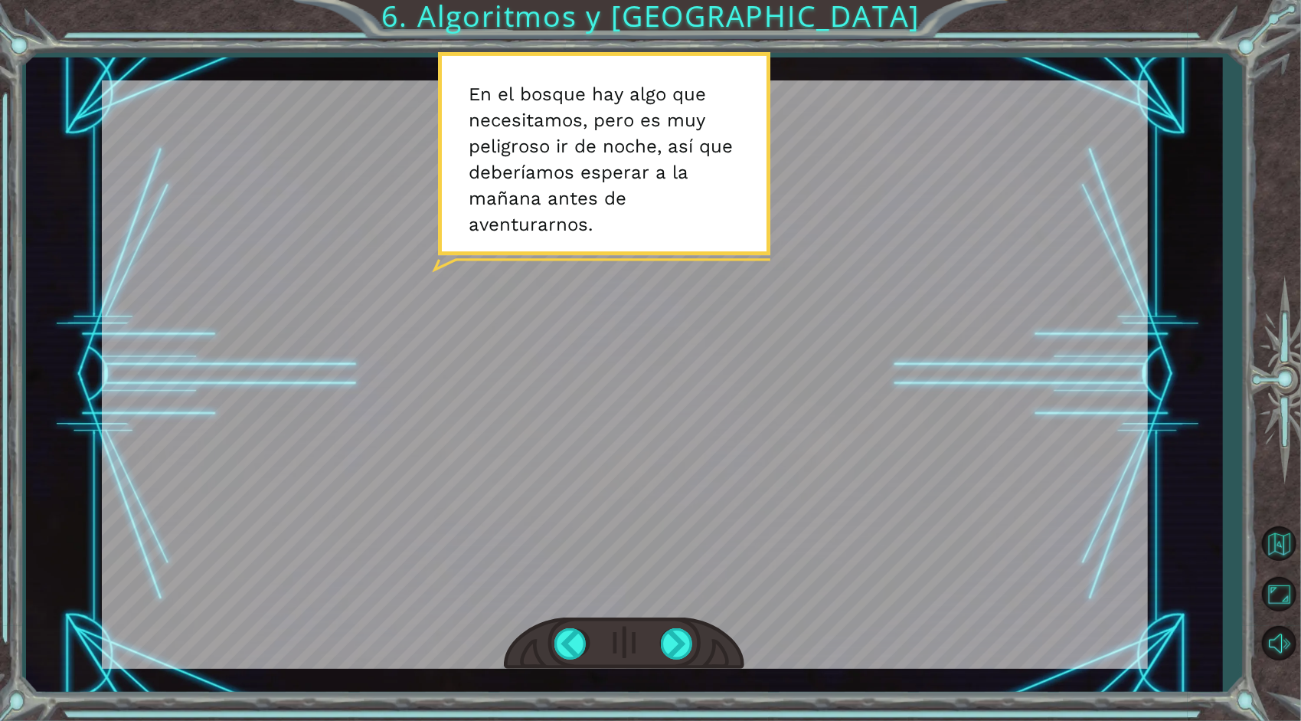
click at [651, 652] on div at bounding box center [624, 643] width 240 height 53
click at [669, 645] on div at bounding box center [678, 643] width 34 height 31
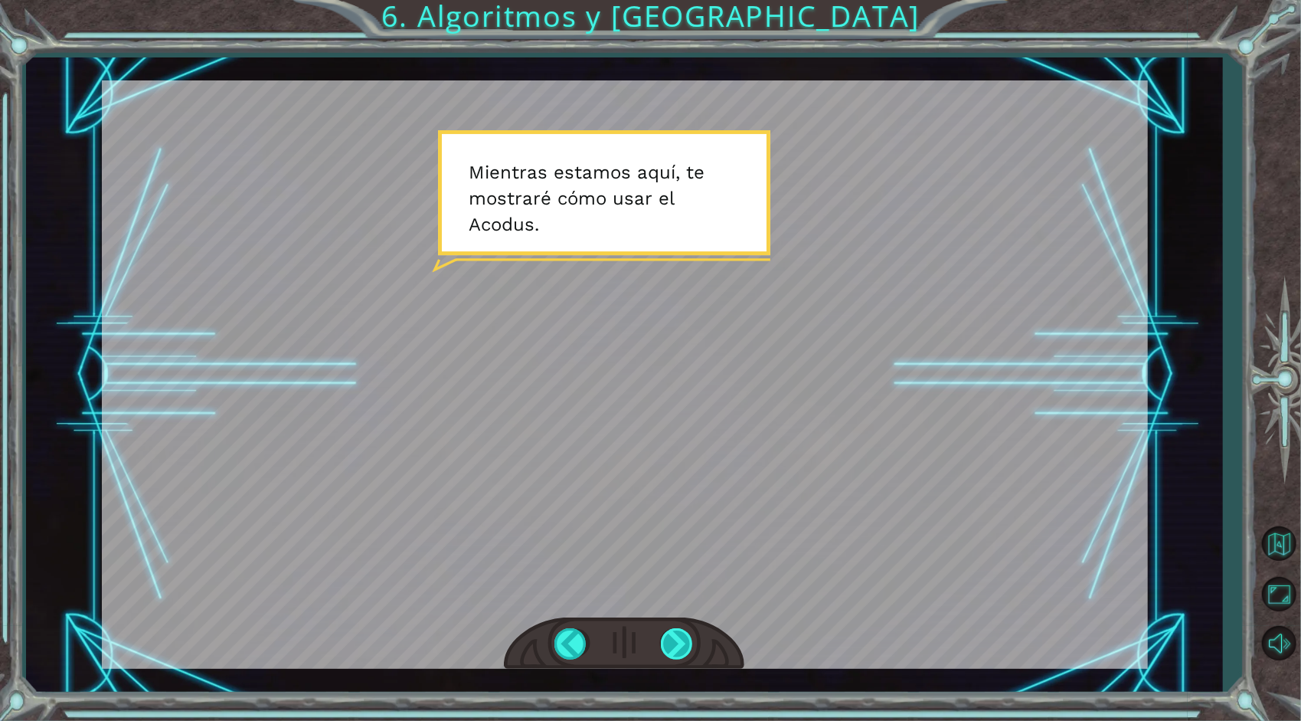
click at [667, 646] on div at bounding box center [678, 643] width 34 height 31
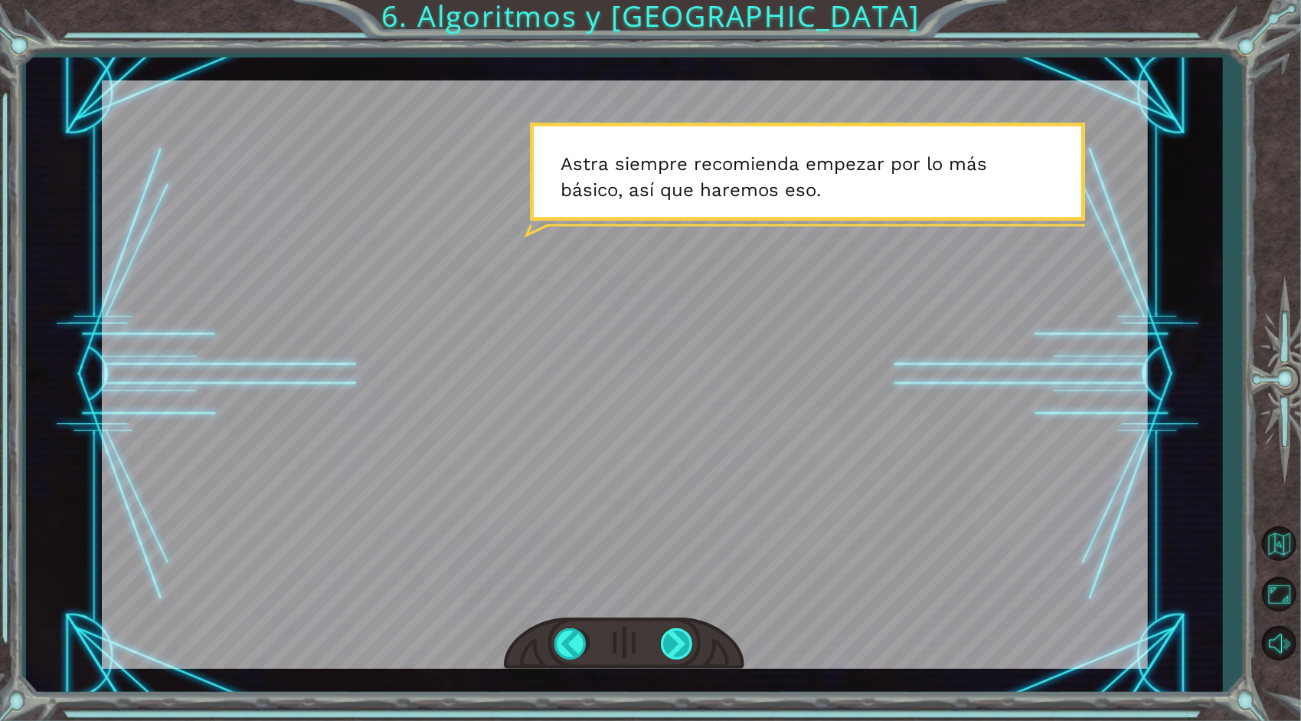
click at [680, 645] on div at bounding box center [678, 643] width 34 height 31
click at [678, 639] on div at bounding box center [678, 643] width 34 height 31
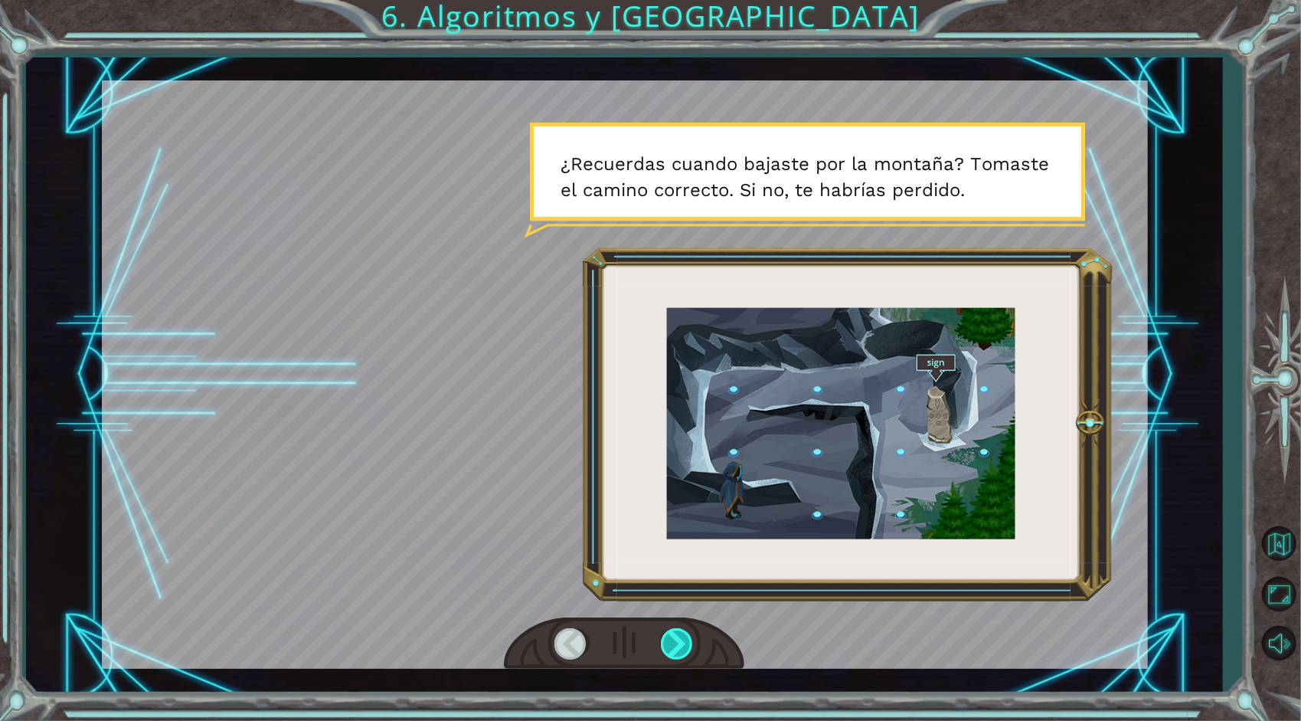
click at [675, 649] on div at bounding box center [678, 643] width 34 height 31
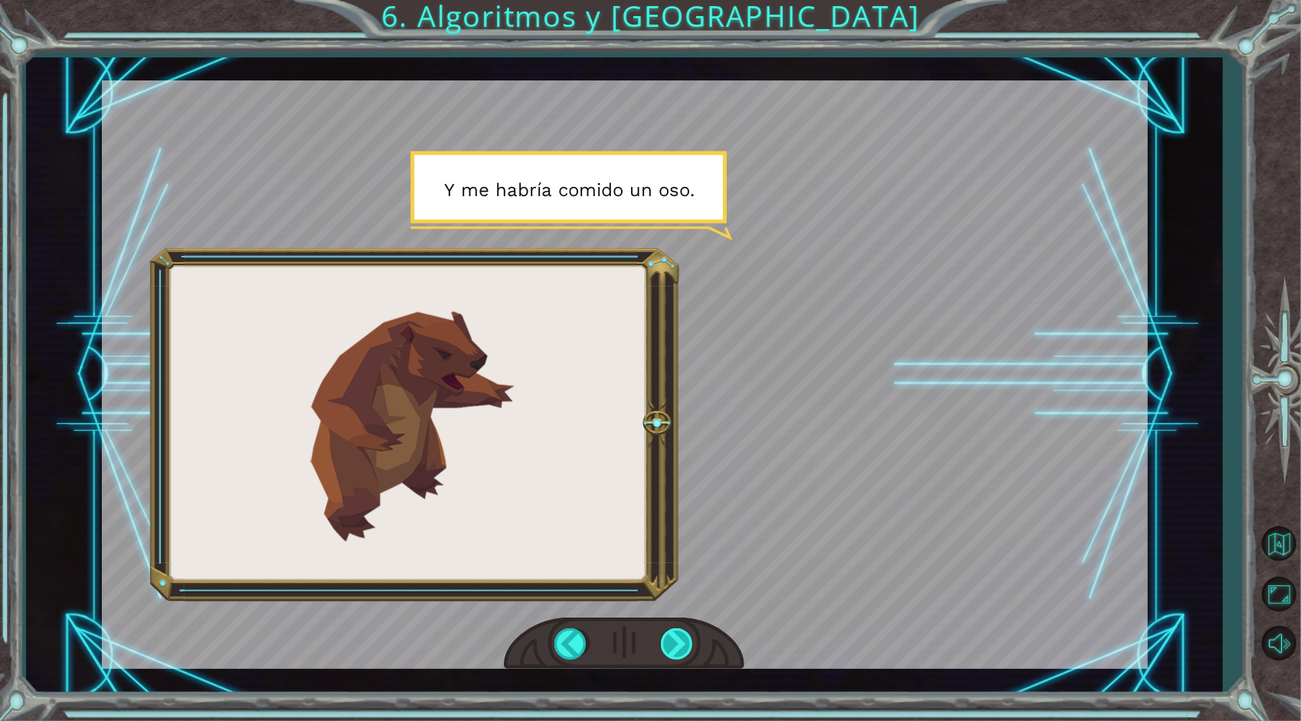
click at [672, 628] on div at bounding box center [678, 643] width 34 height 31
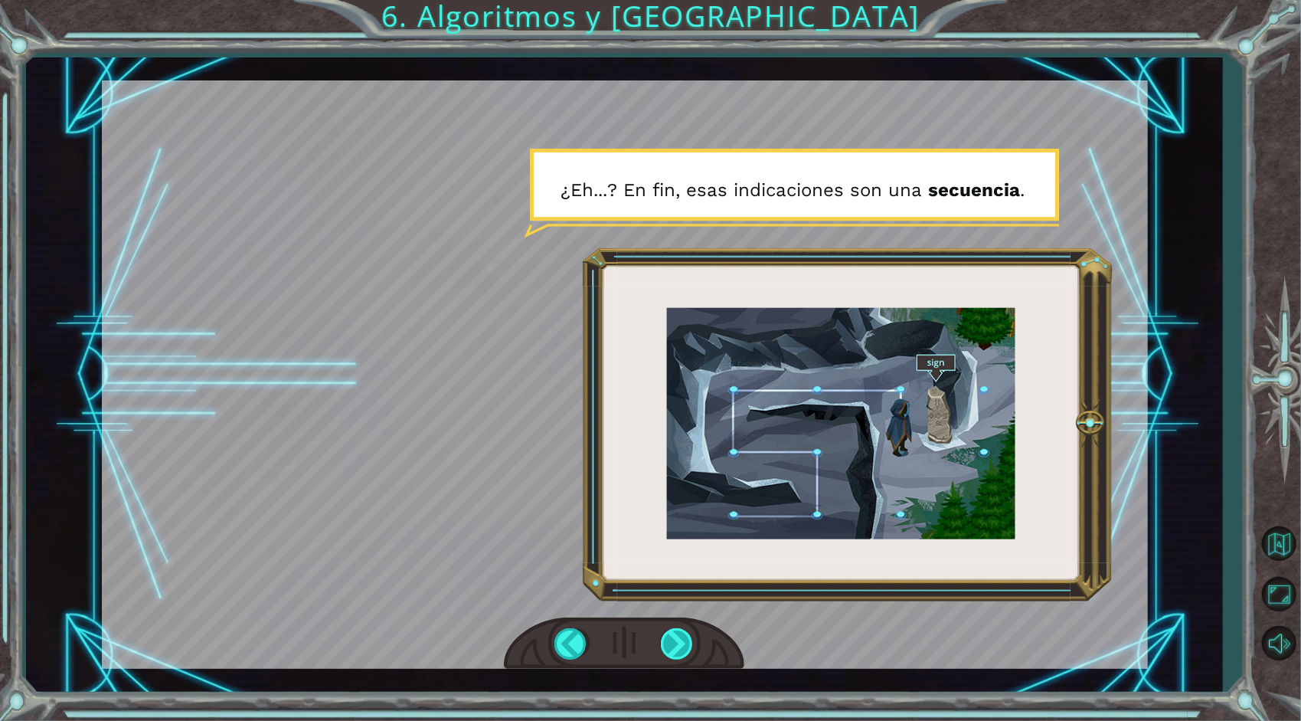
click at [676, 640] on div at bounding box center [678, 643] width 34 height 31
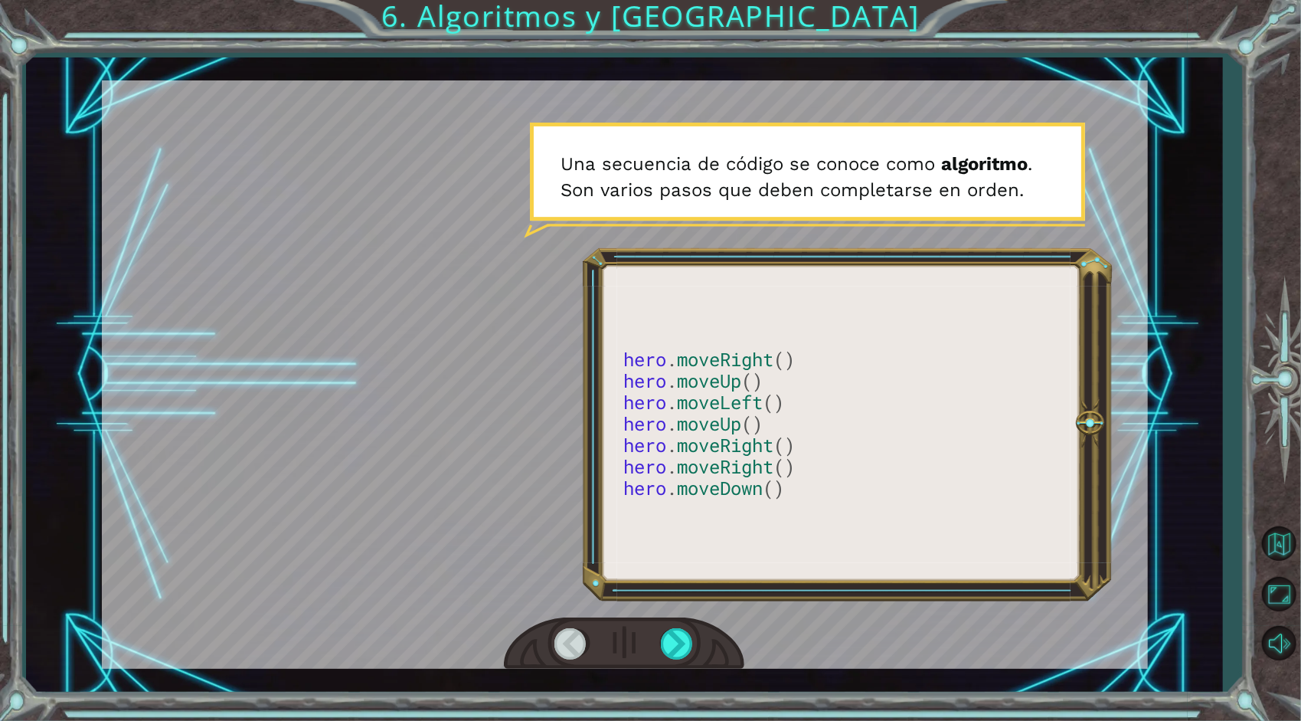
click at [667, 619] on div at bounding box center [624, 643] width 240 height 53
click at [667, 639] on div at bounding box center [678, 643] width 34 height 31
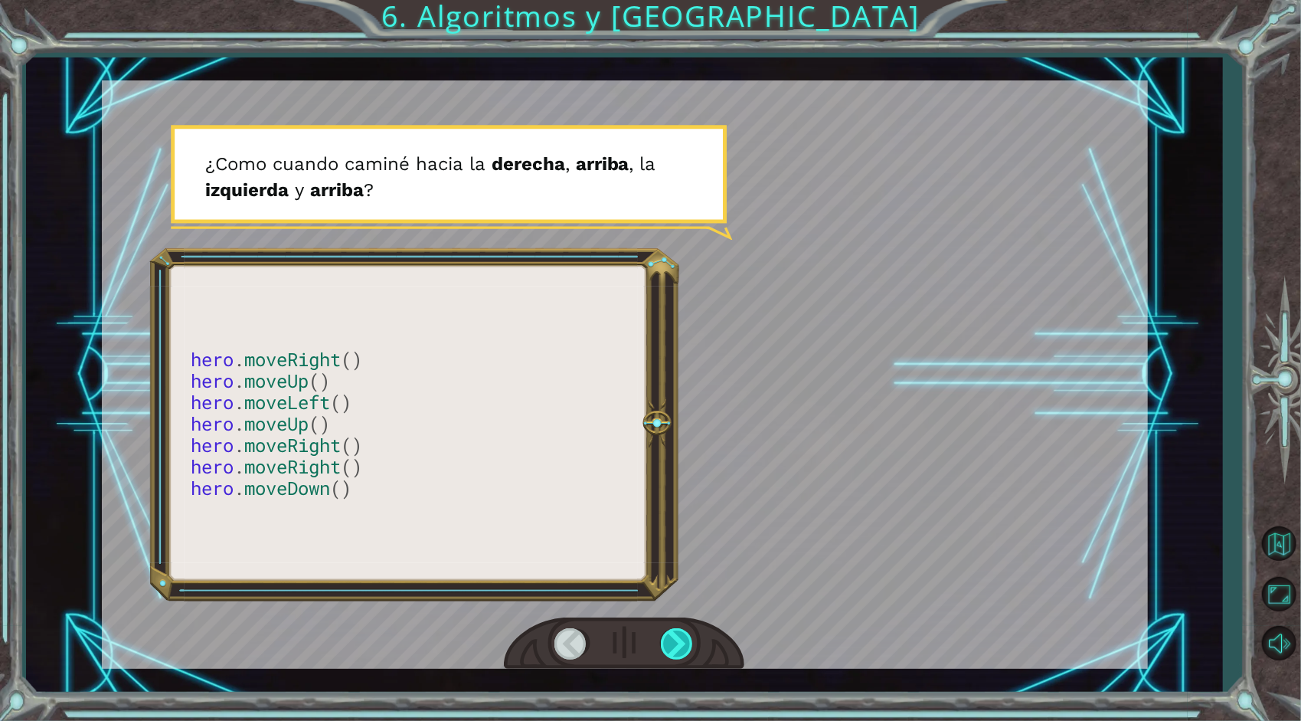
click at [671, 644] on div at bounding box center [678, 643] width 34 height 31
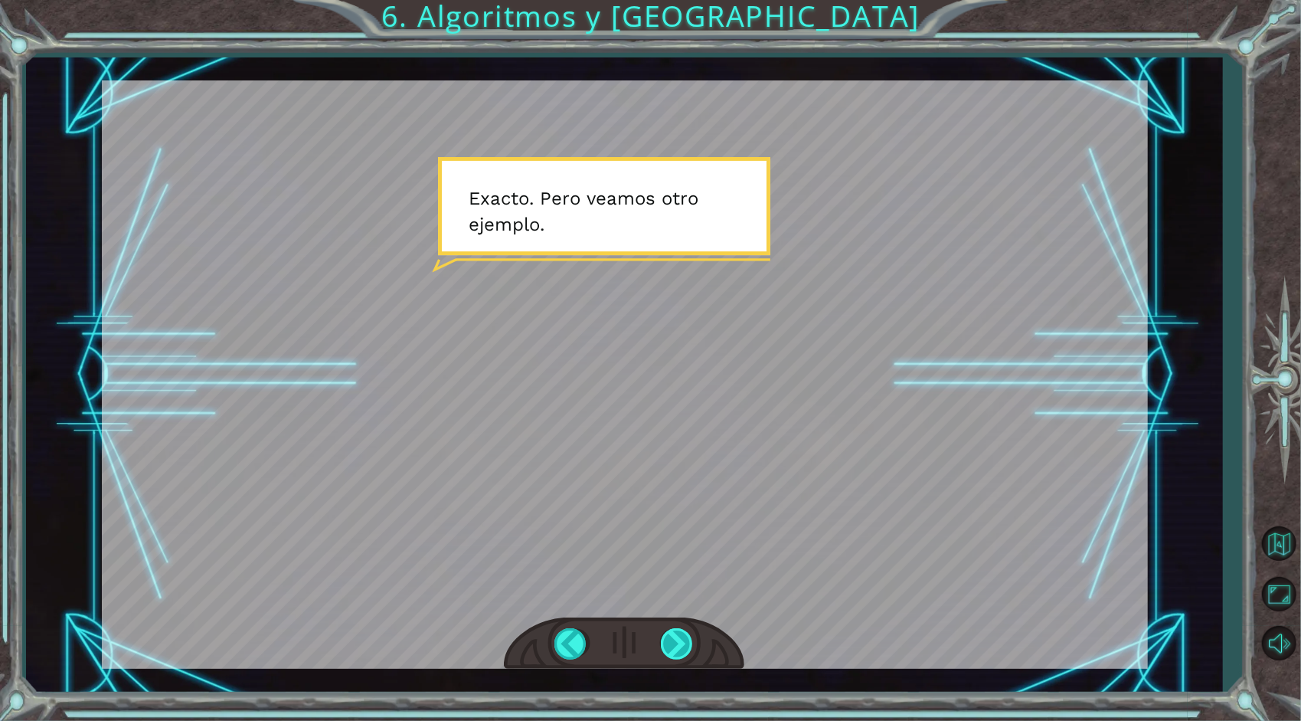
click at [683, 656] on div at bounding box center [678, 643] width 34 height 31
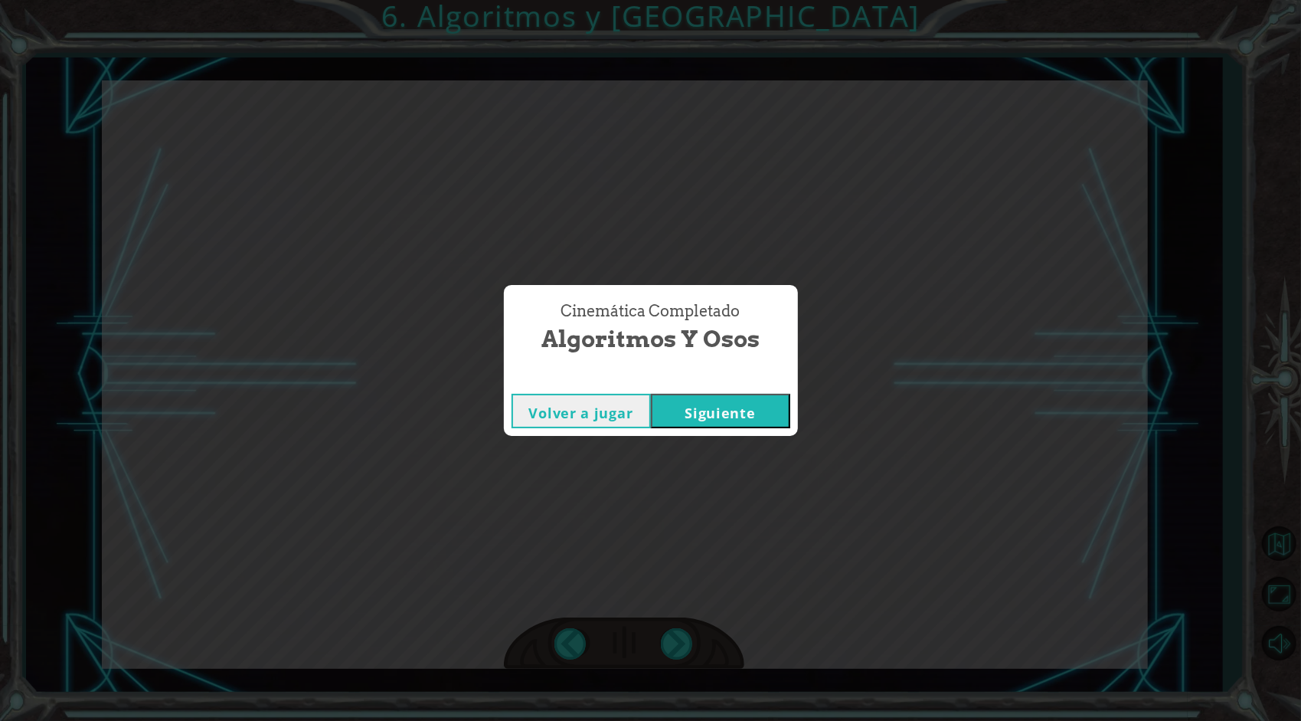
click at [741, 414] on button "Siguiente" at bounding box center [720, 411] width 139 height 34
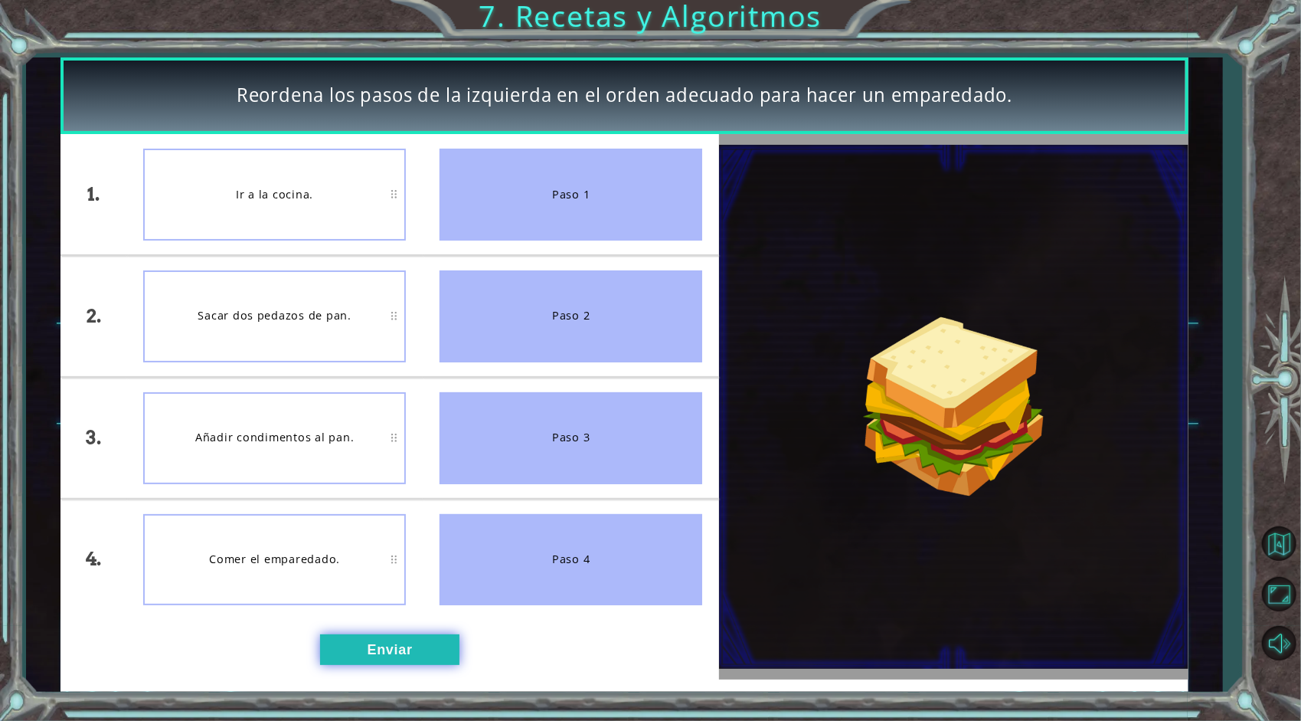
click at [368, 659] on button "Enviar" at bounding box center [389, 649] width 139 height 31
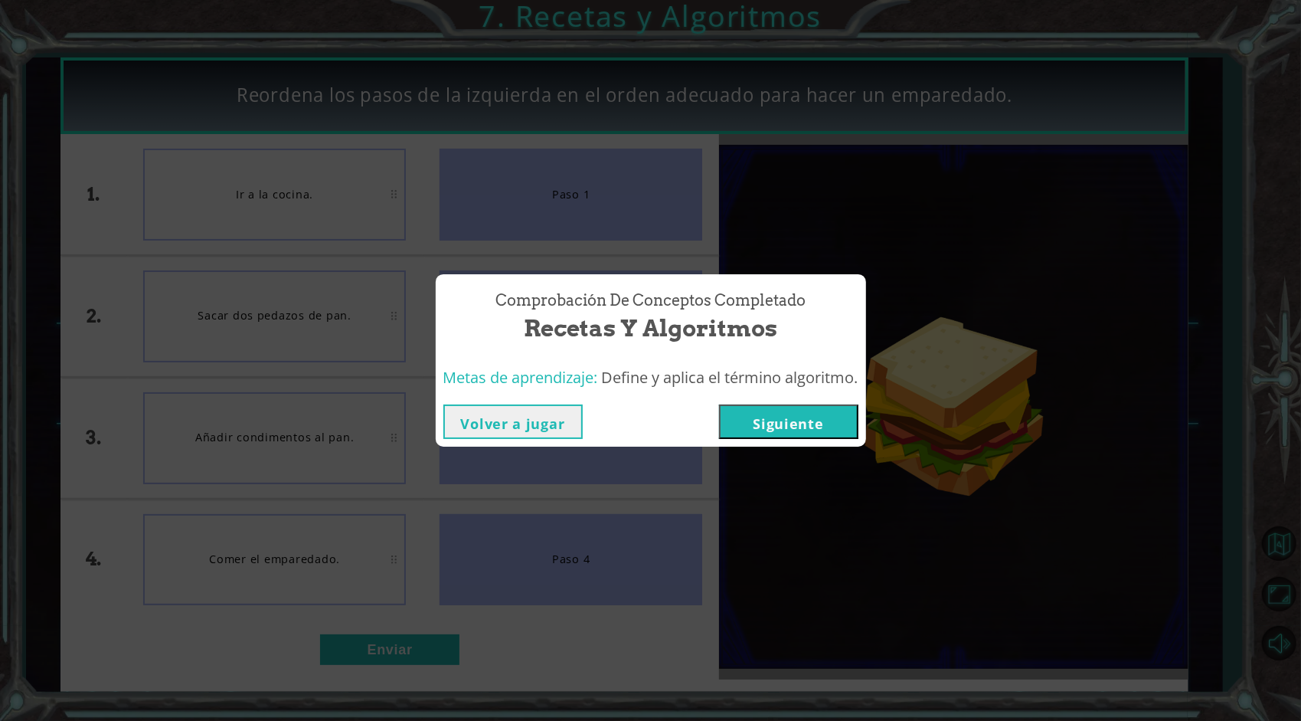
click at [760, 428] on button "Siguiente" at bounding box center [788, 421] width 139 height 34
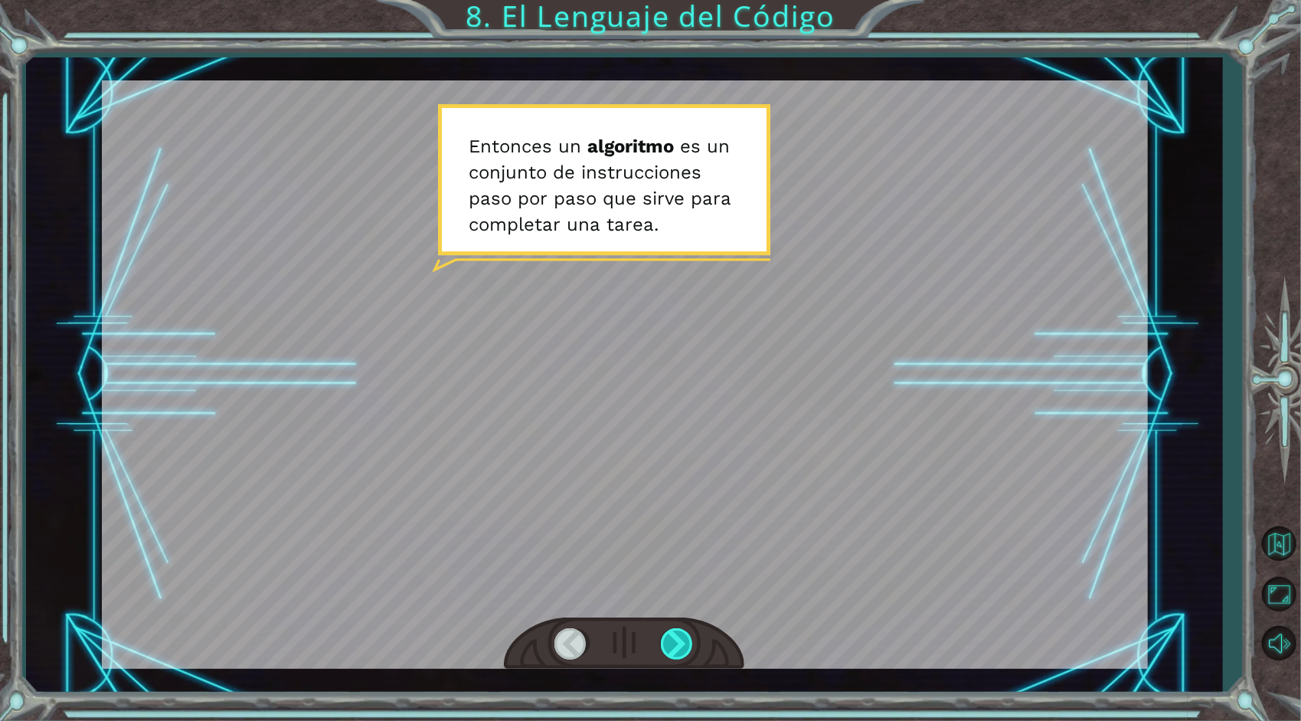
click at [672, 647] on div at bounding box center [678, 643] width 34 height 31
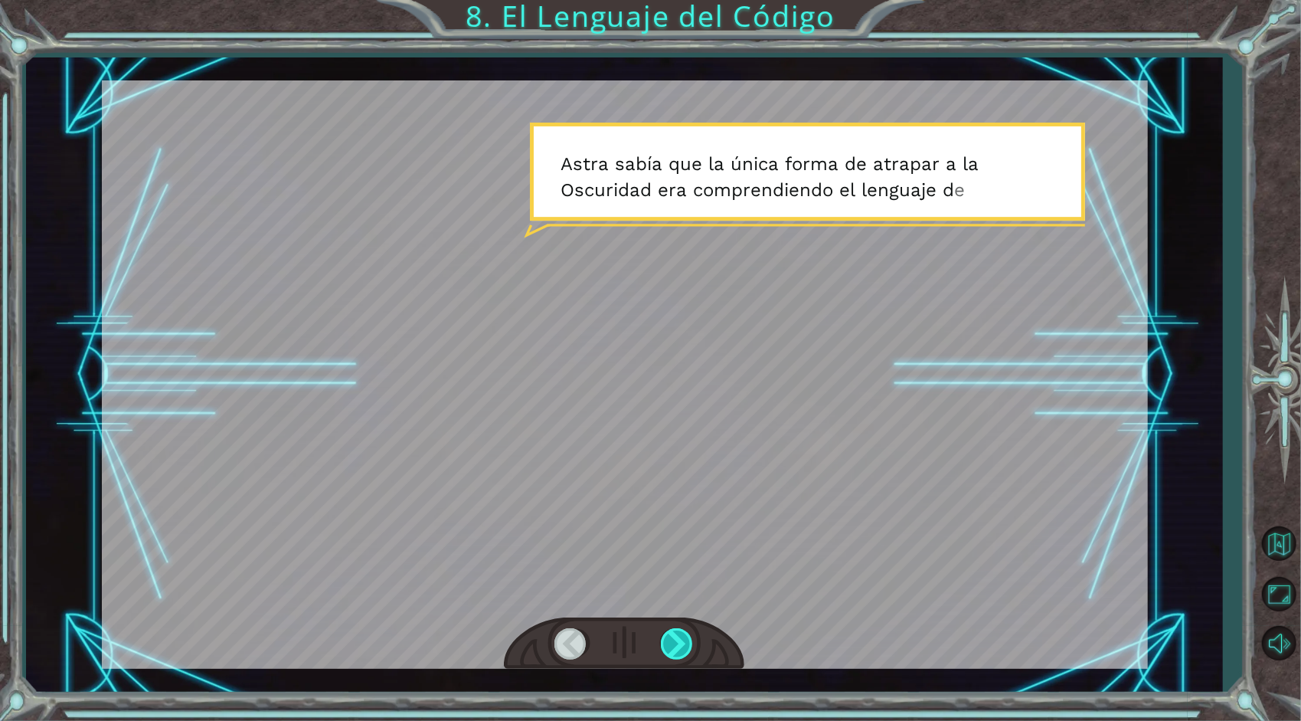
click at [676, 637] on div at bounding box center [678, 643] width 34 height 31
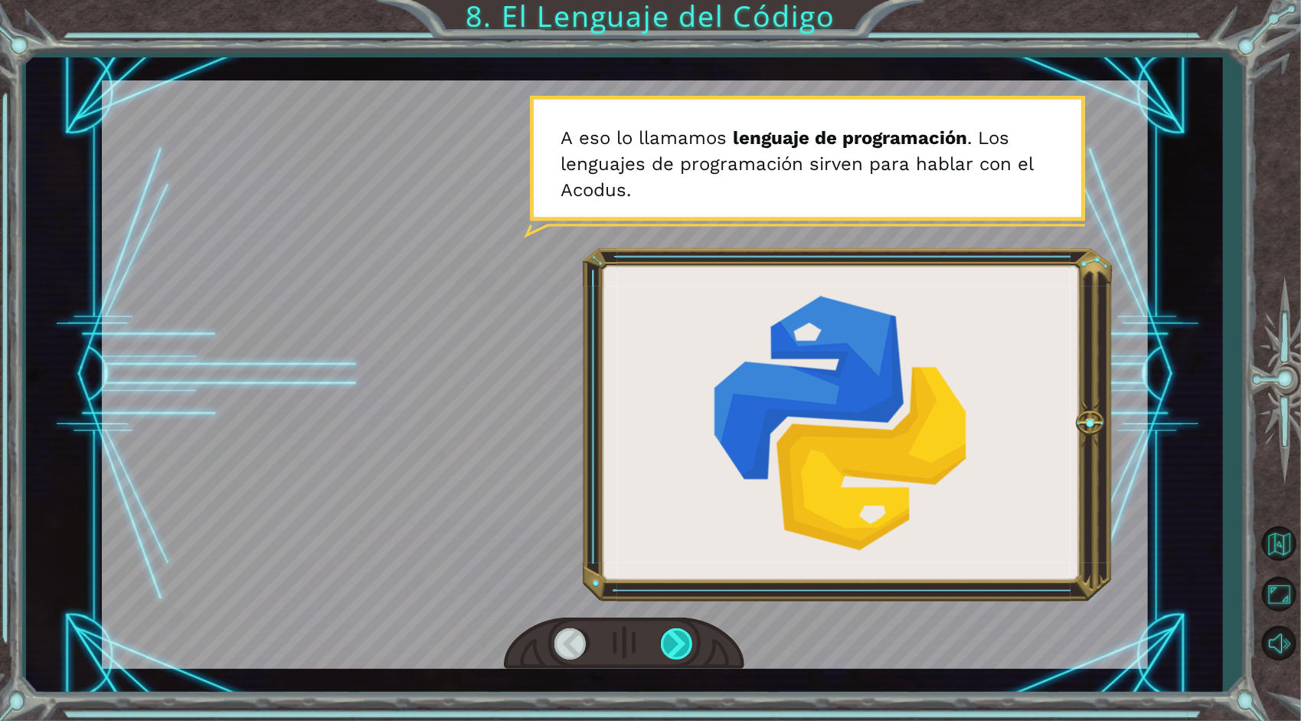
click at [676, 637] on div at bounding box center [678, 643] width 34 height 31
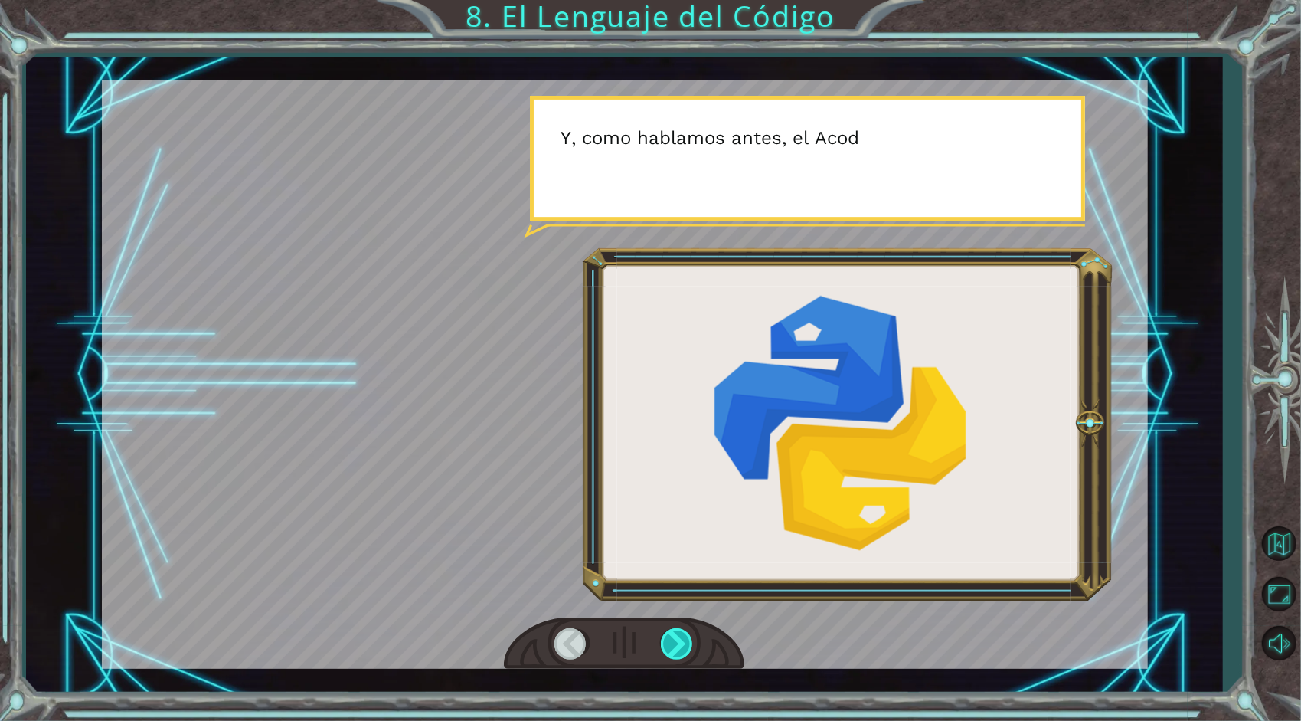
click at [676, 637] on div at bounding box center [678, 643] width 34 height 31
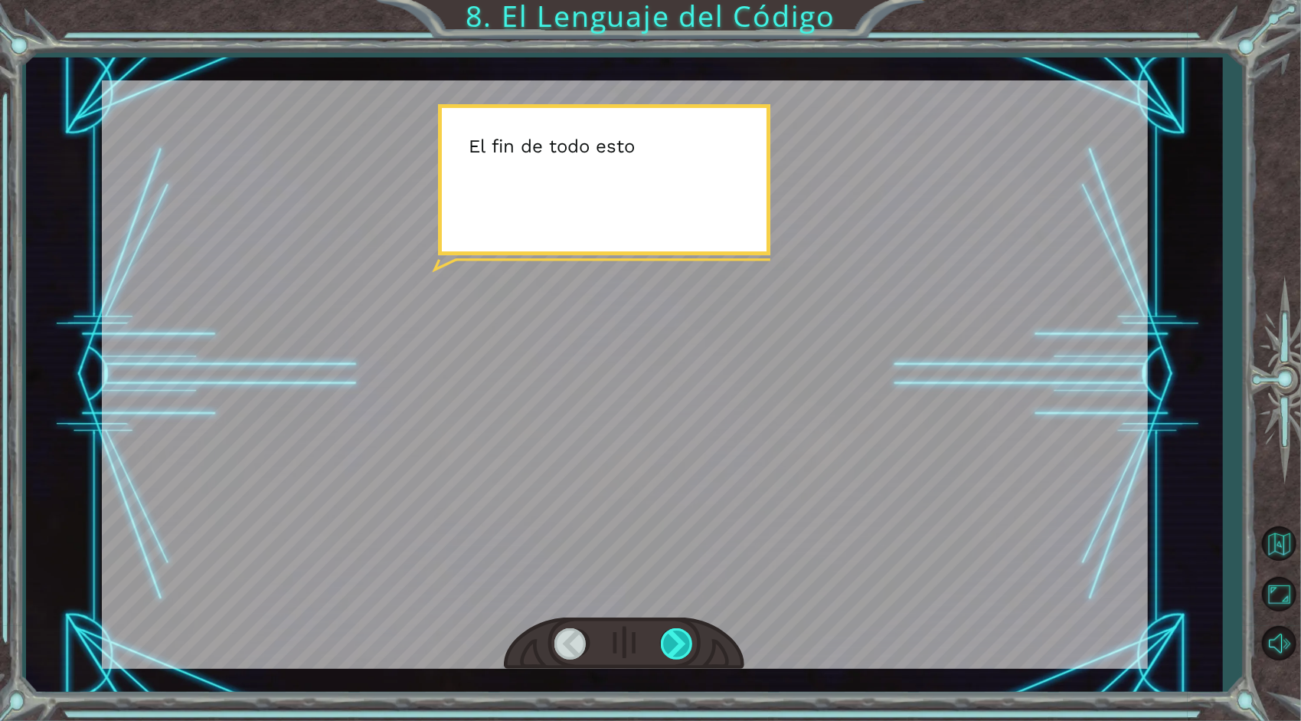
click at [676, 637] on div at bounding box center [678, 643] width 34 height 31
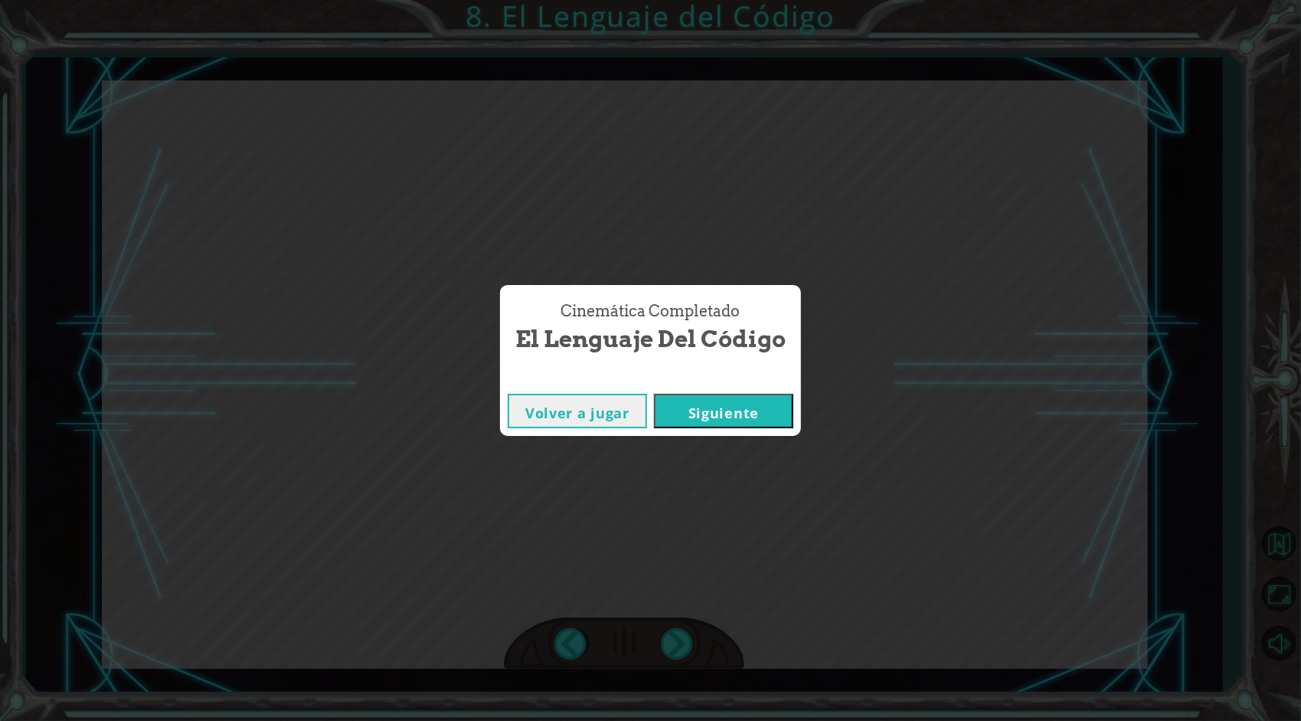
click at [680, 420] on button "Siguiente" at bounding box center [723, 411] width 139 height 34
